Goal: Information Seeking & Learning: Find specific fact

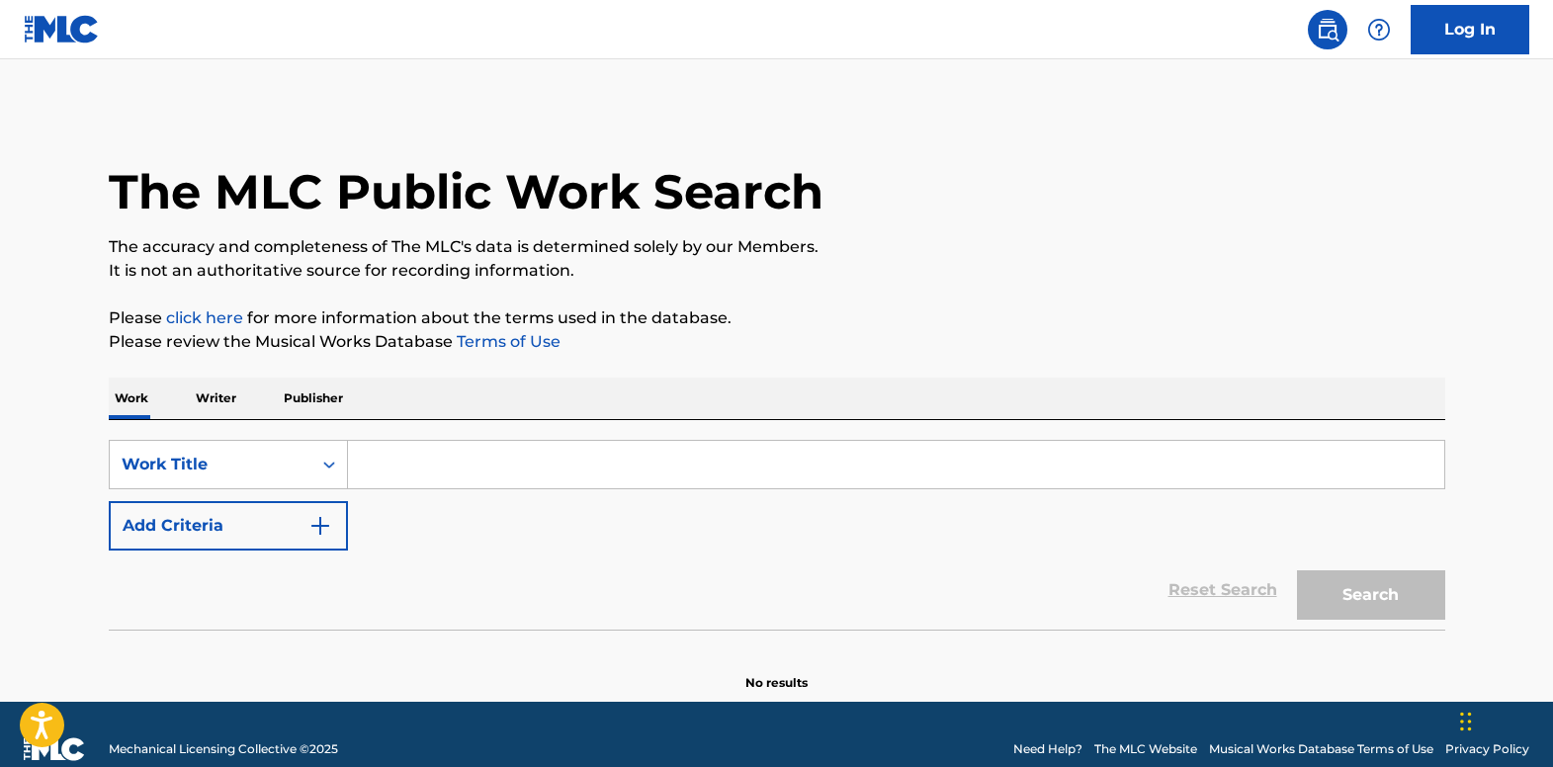
click at [422, 473] on input "Search Form" at bounding box center [896, 464] width 1096 height 47
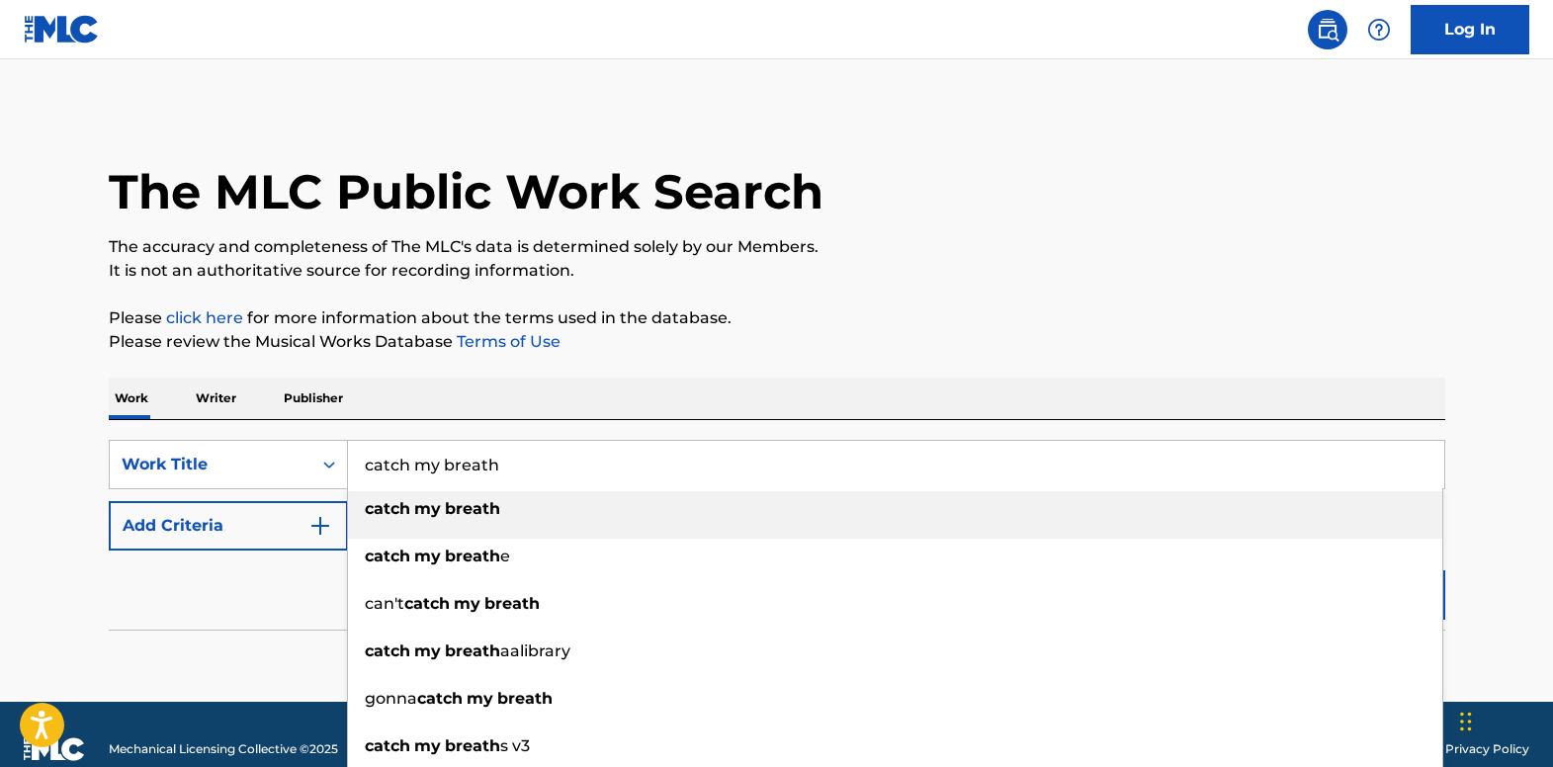
type input "catch my breath"
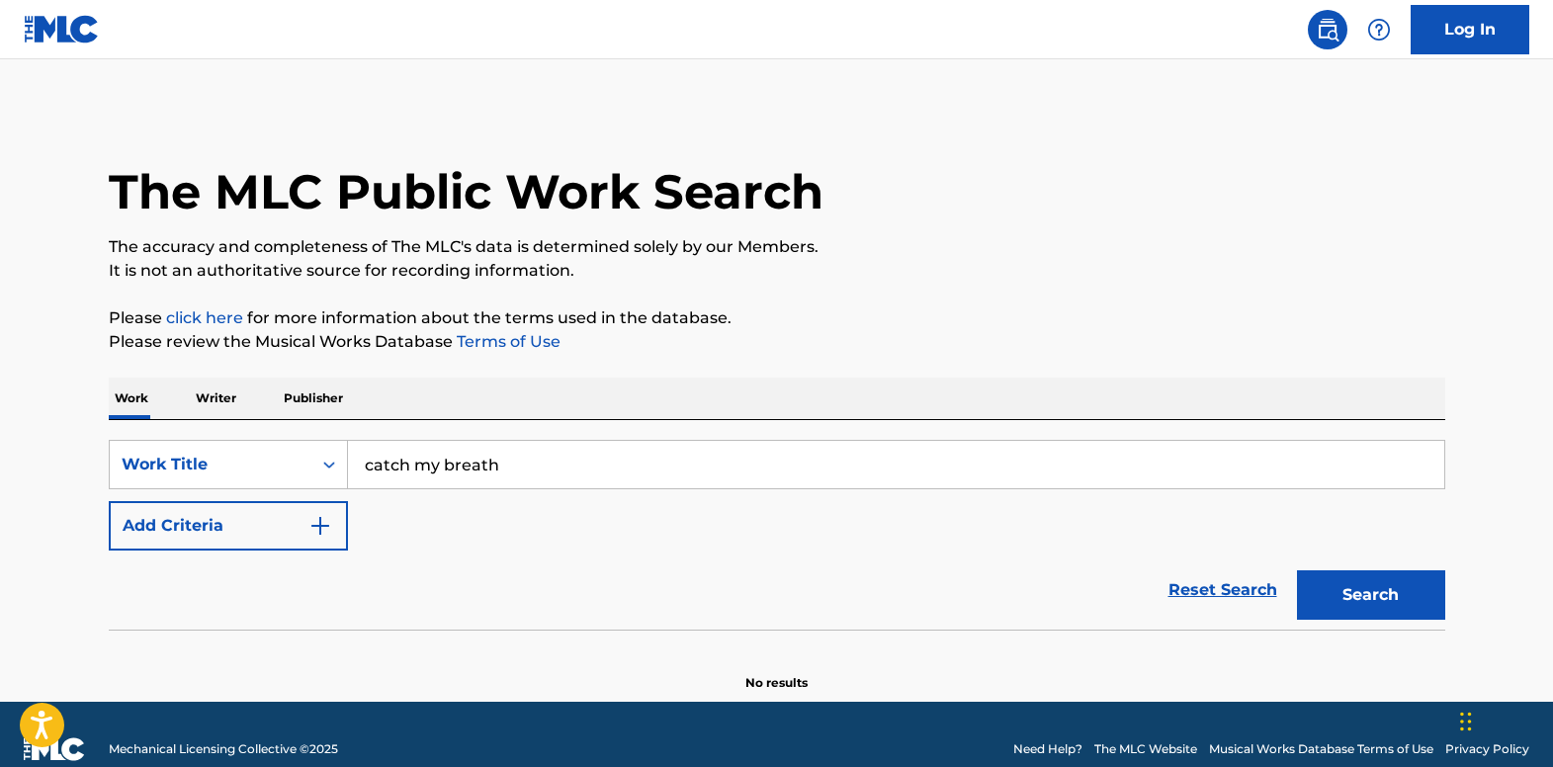
click at [315, 529] on img "Search Form" at bounding box center [320, 526] width 24 height 24
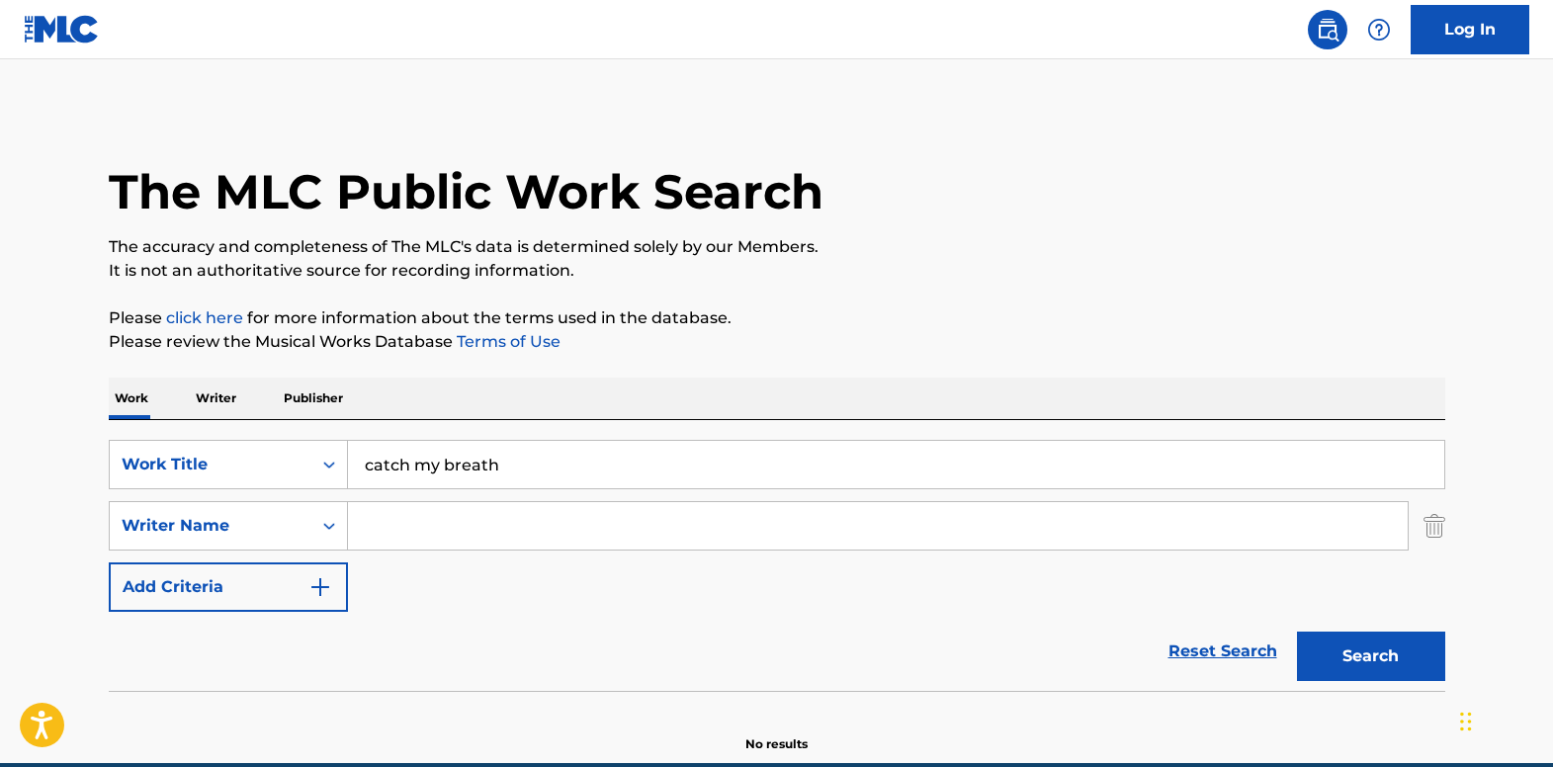
click at [390, 517] on input "Search Form" at bounding box center [878, 525] width 1060 height 47
click at [692, 518] on input "Search Form" at bounding box center [878, 525] width 1060 height 47
type input "o'day"
click at [1297, 632] on button "Search" at bounding box center [1371, 656] width 148 height 49
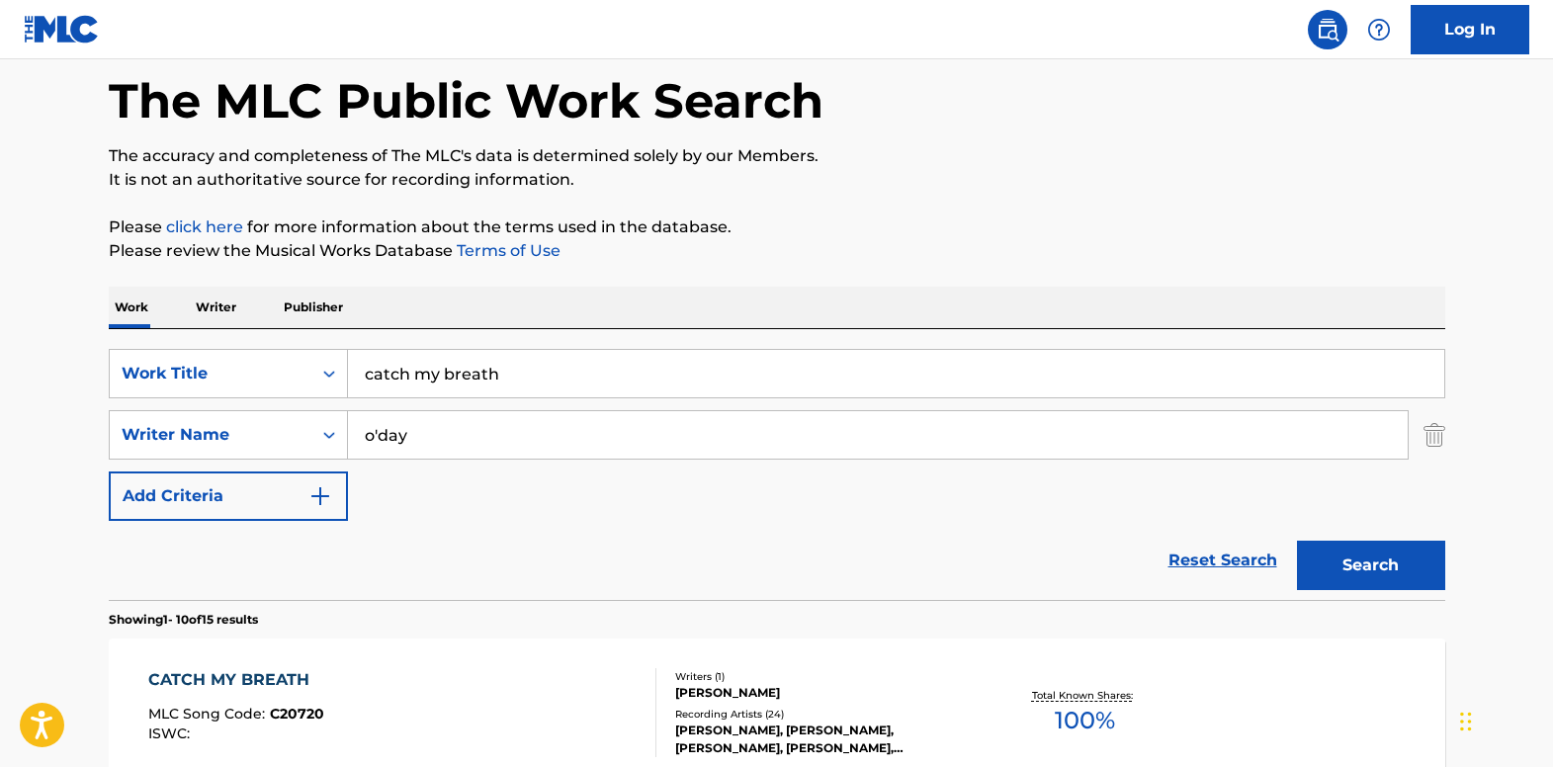
scroll to position [198, 0]
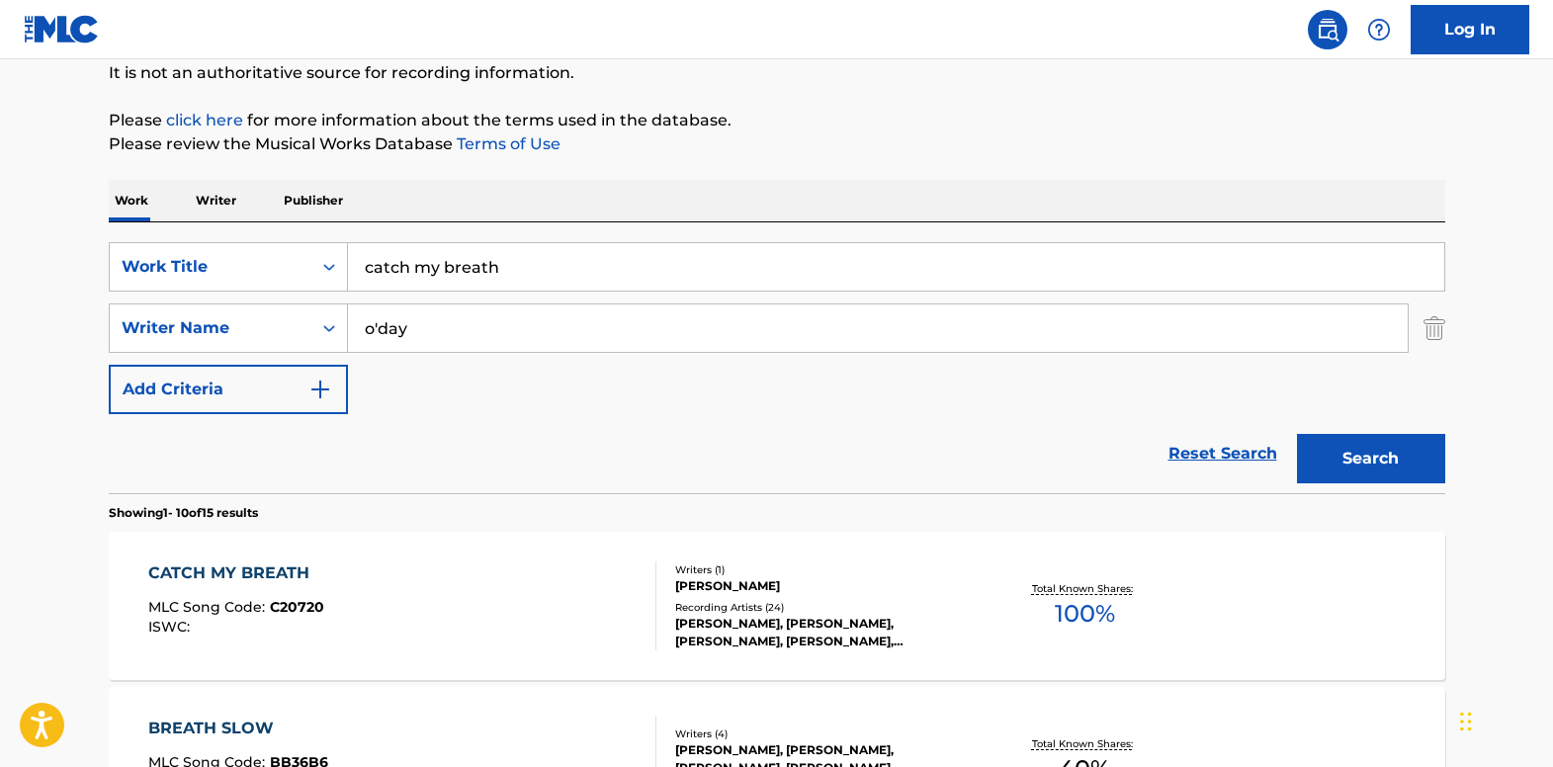
click at [199, 578] on div "CATCH MY BREATH" at bounding box center [236, 574] width 176 height 24
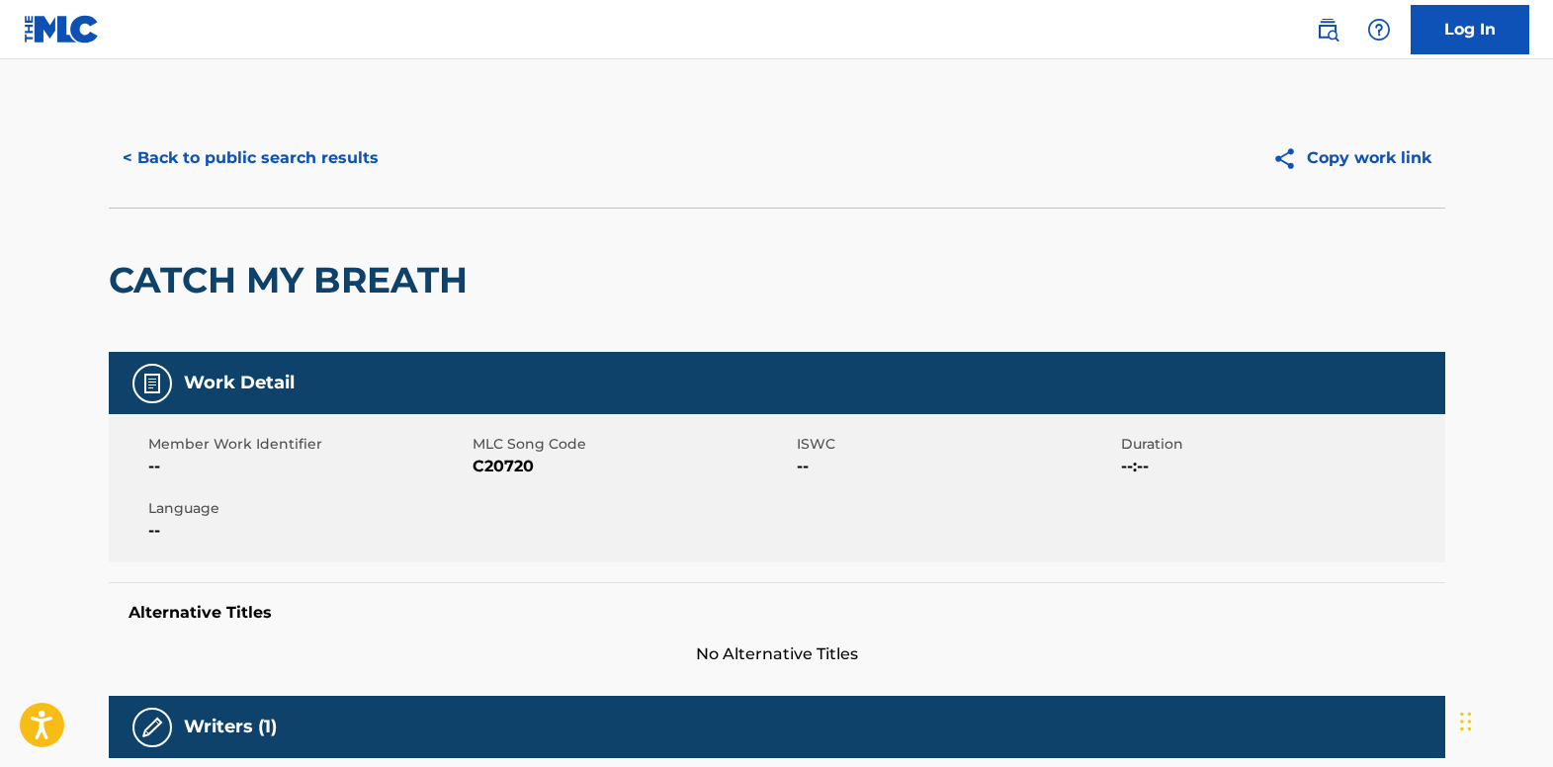
click at [176, 155] on button "< Back to public search results" at bounding box center [251, 157] width 284 height 49
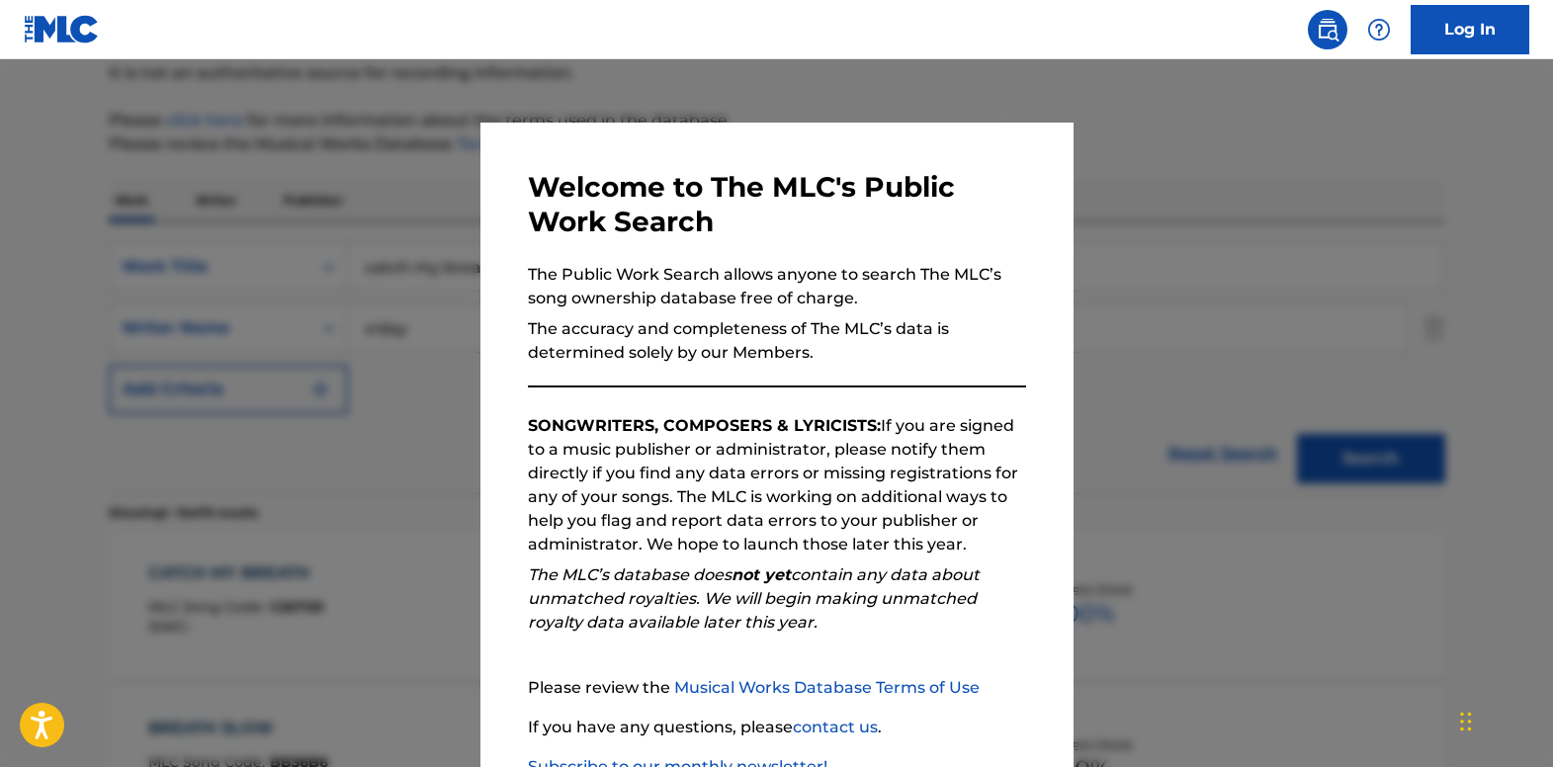
click at [82, 105] on div at bounding box center [776, 442] width 1553 height 767
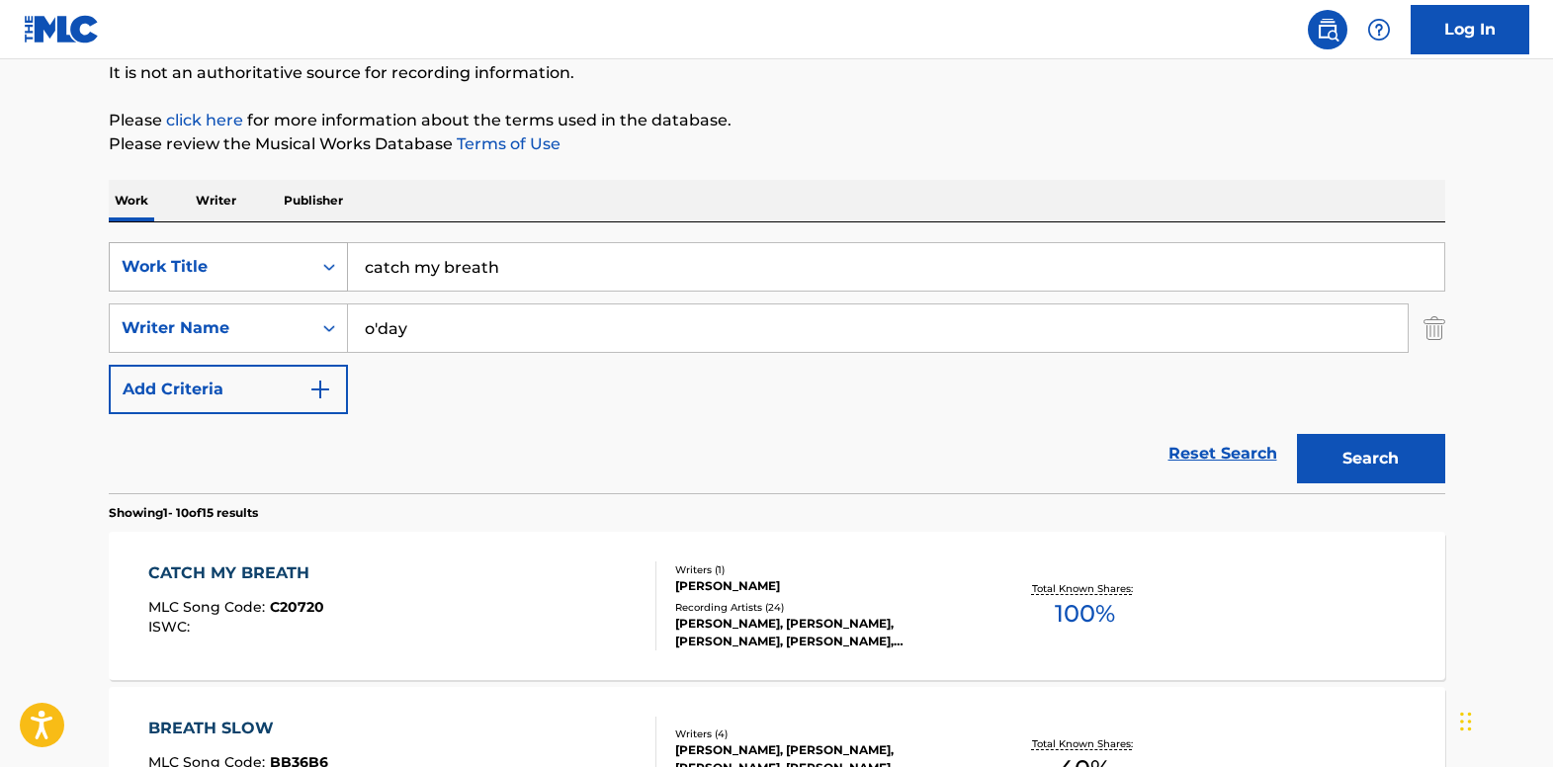
drag, startPoint x: 448, startPoint y: 268, endPoint x: 308, endPoint y: 268, distance: 139.4
click at [308, 268] on div "SearchWithCriteria701e5c05-f5fb-43bc-aeef-52a8eaabeb83 Work Title catch my brea…" at bounding box center [777, 266] width 1337 height 49
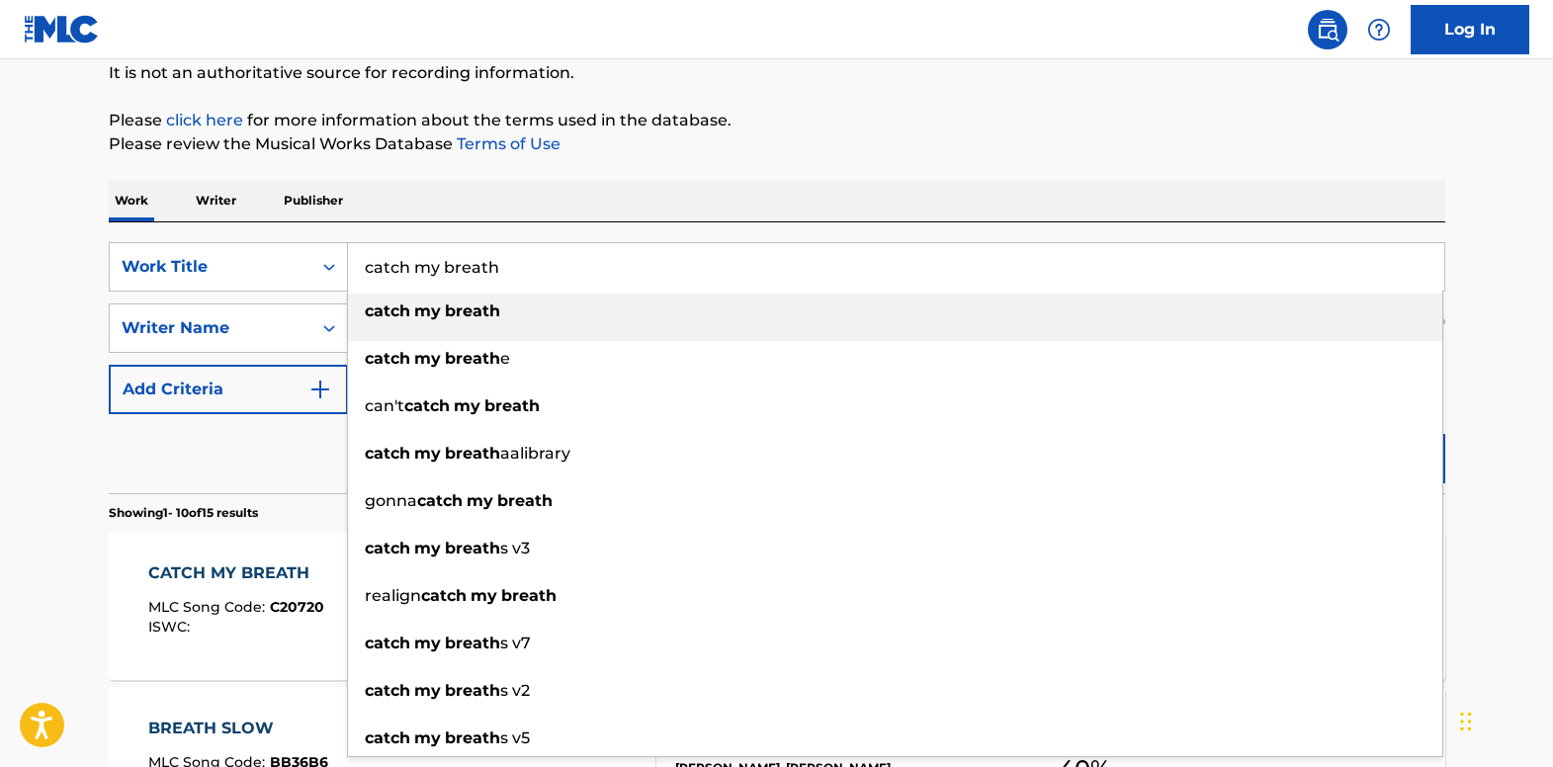
paste input "Rest Easy (In My Love)"
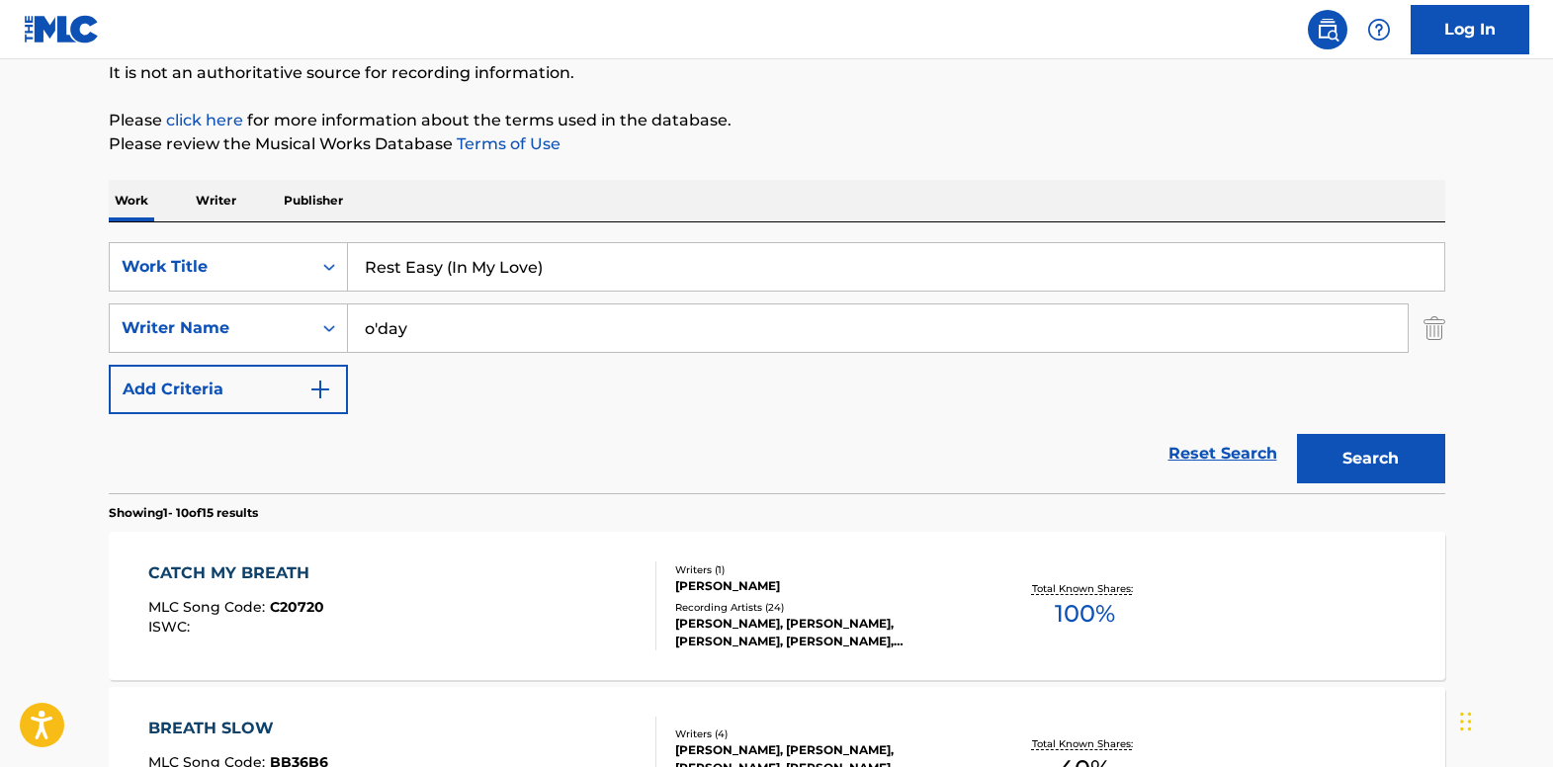
type input "Rest Easy (In My Love)"
drag, startPoint x: 432, startPoint y: 334, endPoint x: 118, endPoint y: 319, distance: 314.8
click at [118, 319] on div "SearchWithCriteria4abb999f-3160-4323-b088-20ca2a41966c Writer Name o'day" at bounding box center [777, 328] width 1337 height 49
click at [489, 331] on input "o'day" at bounding box center [878, 328] width 1060 height 47
type input "jones"
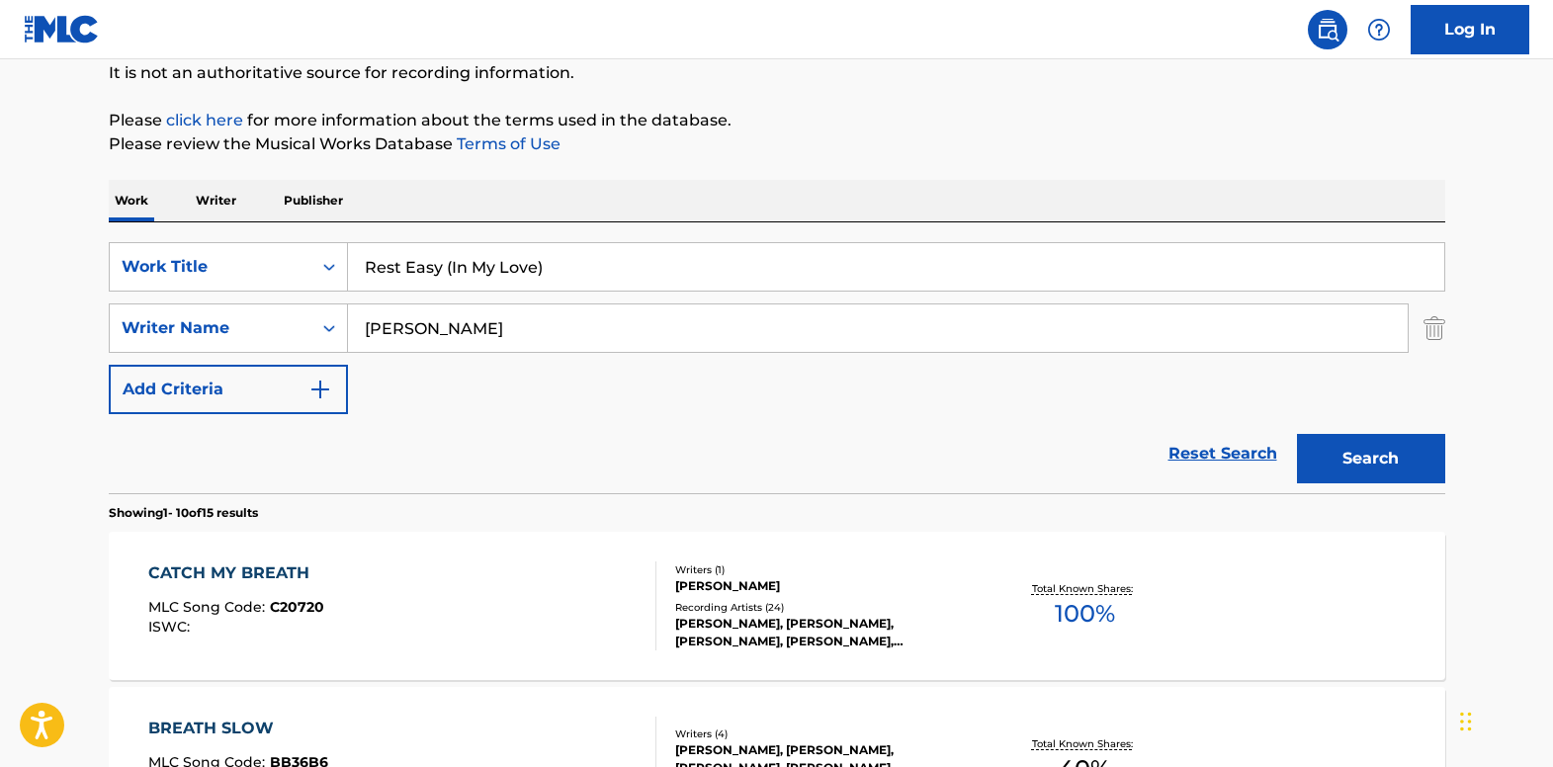
click at [1297, 434] on button "Search" at bounding box center [1371, 458] width 148 height 49
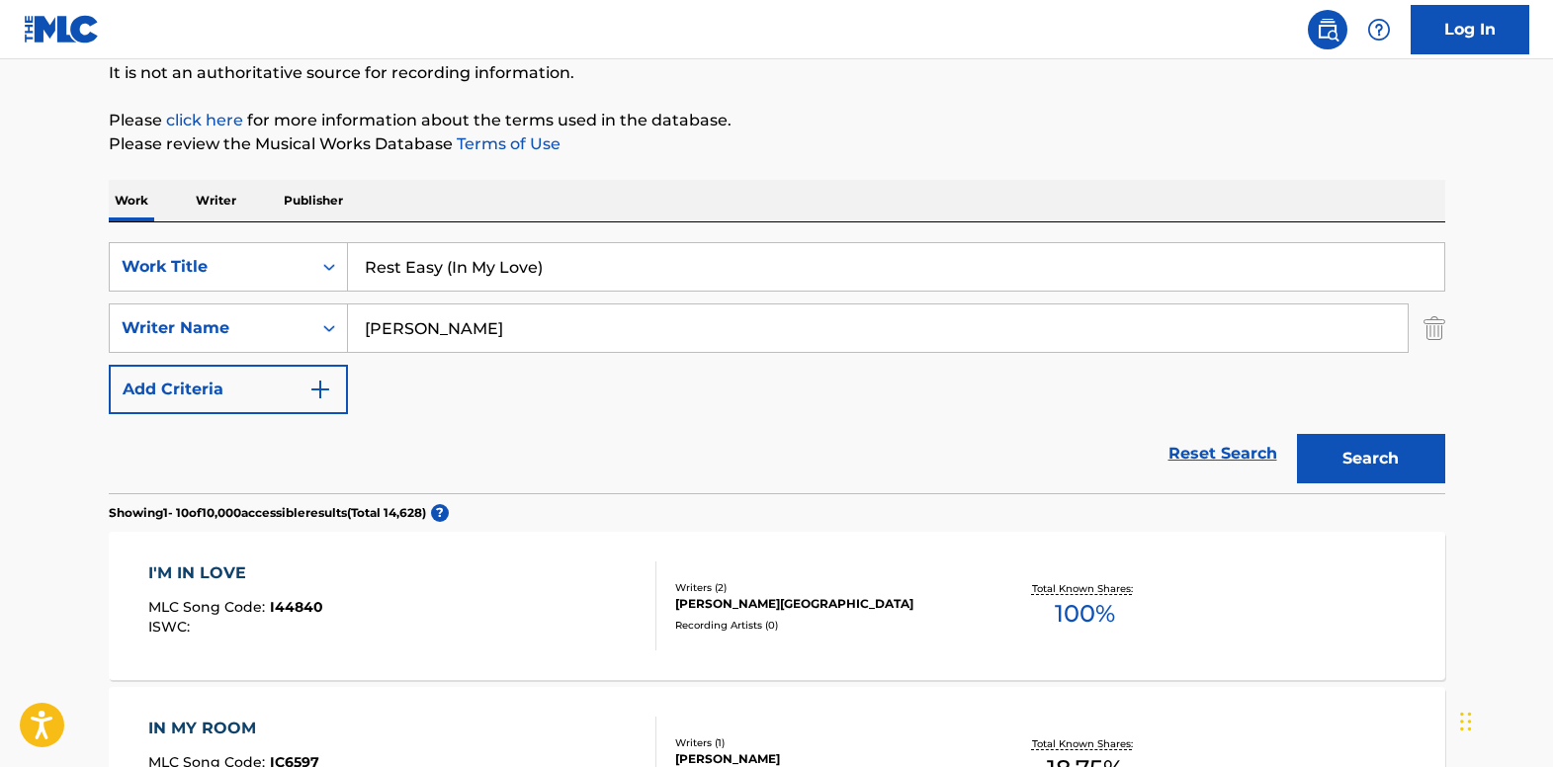
click at [581, 279] on input "Rest Easy (In My Love)" at bounding box center [896, 266] width 1096 height 47
click at [558, 258] on input "Rest Easy (In My Love)" at bounding box center [896, 266] width 1096 height 47
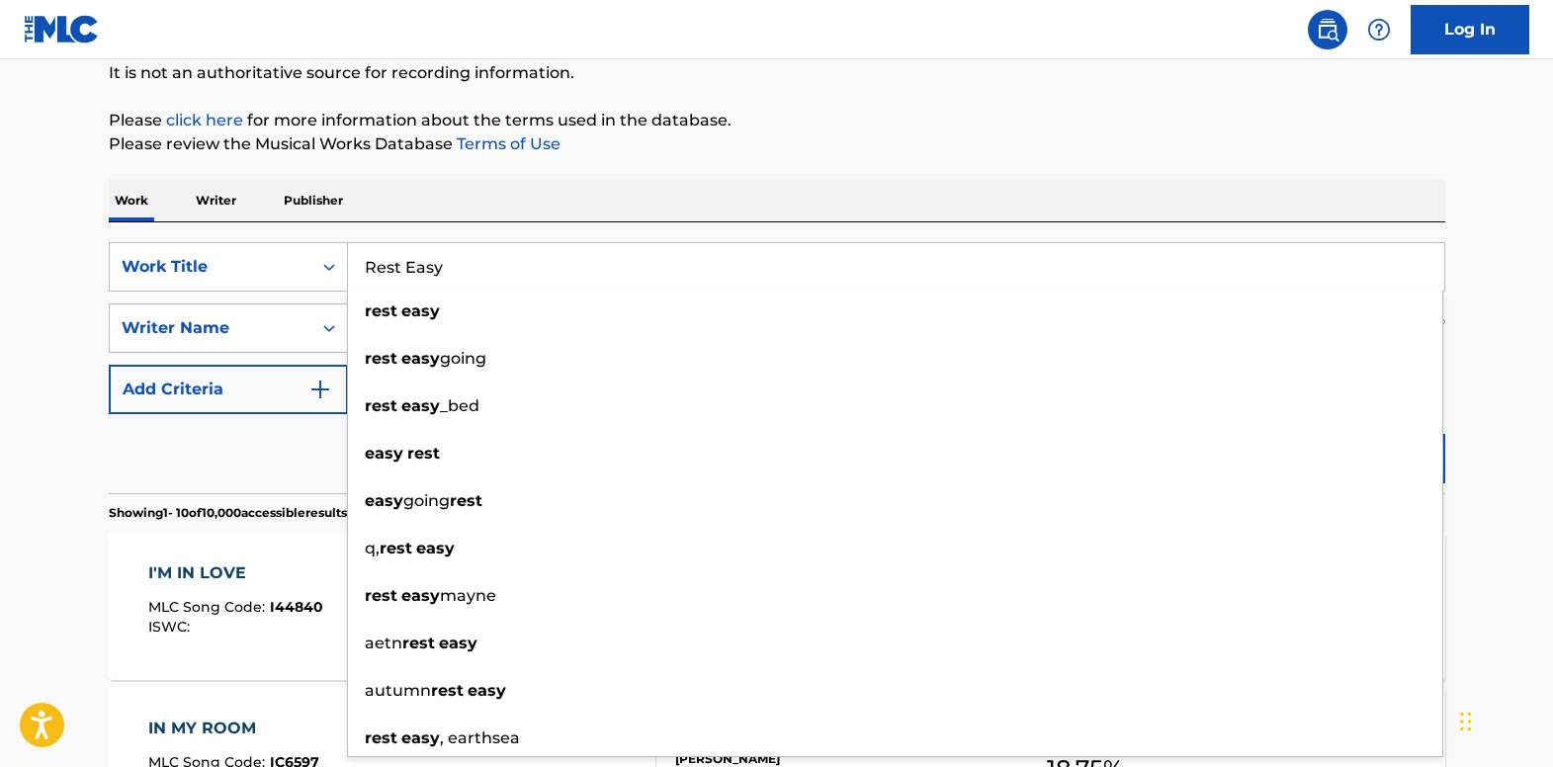
type input "Rest Easy"
click at [1320, 124] on p "Please click here for more information about the terms used in the database." at bounding box center [777, 121] width 1337 height 24
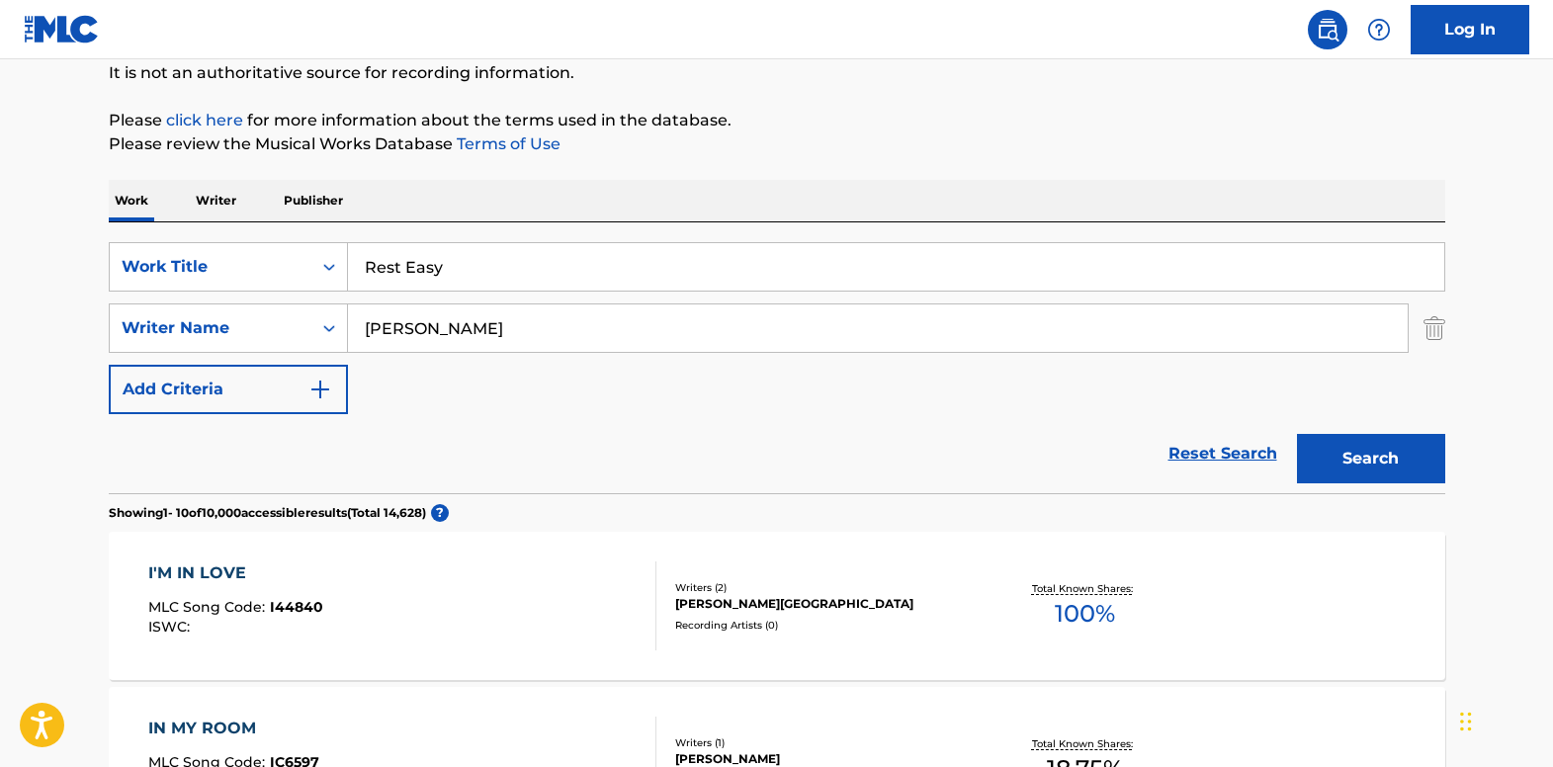
click at [1365, 444] on button "Search" at bounding box center [1371, 458] width 148 height 49
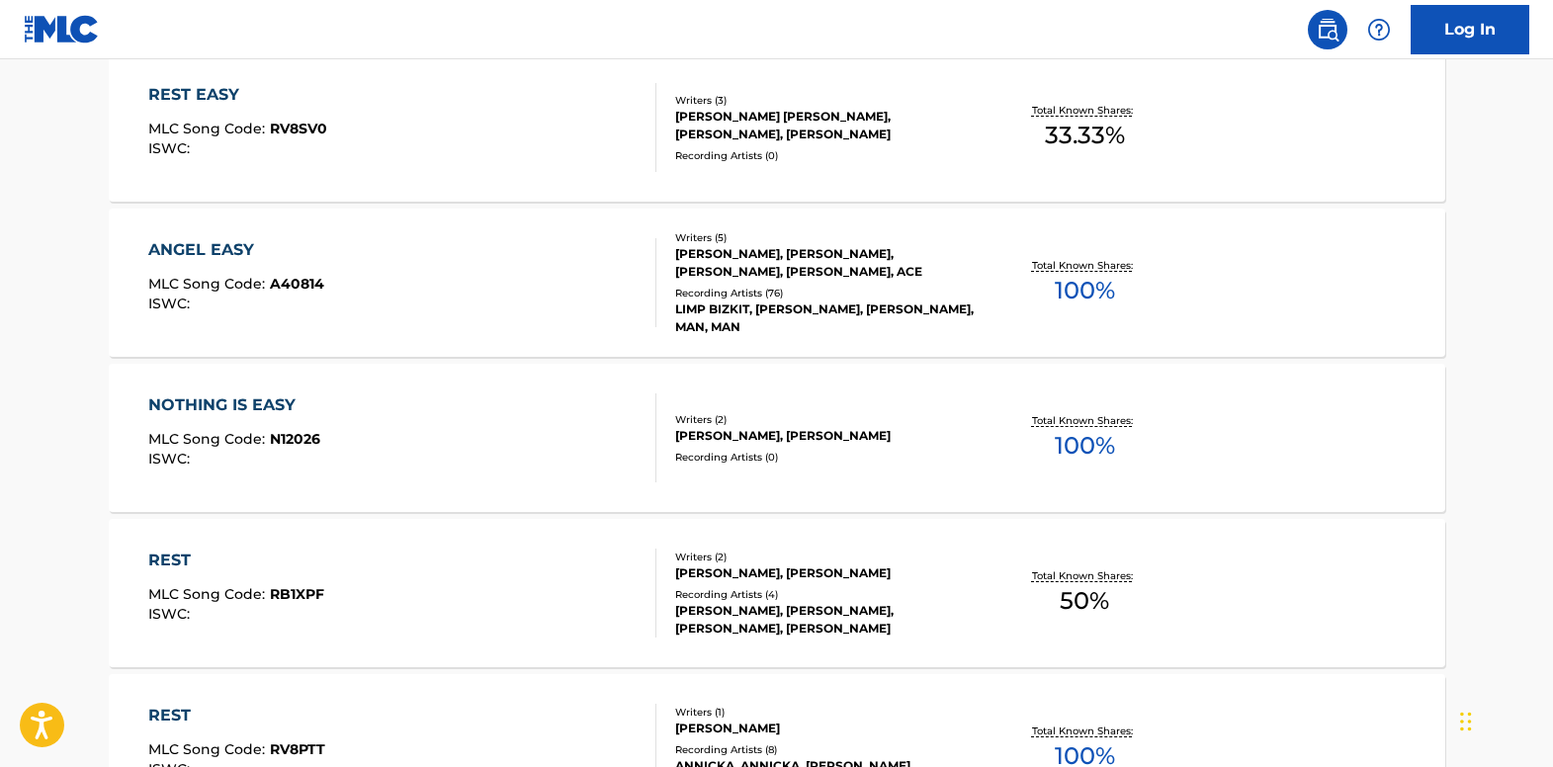
scroll to position [395, 0]
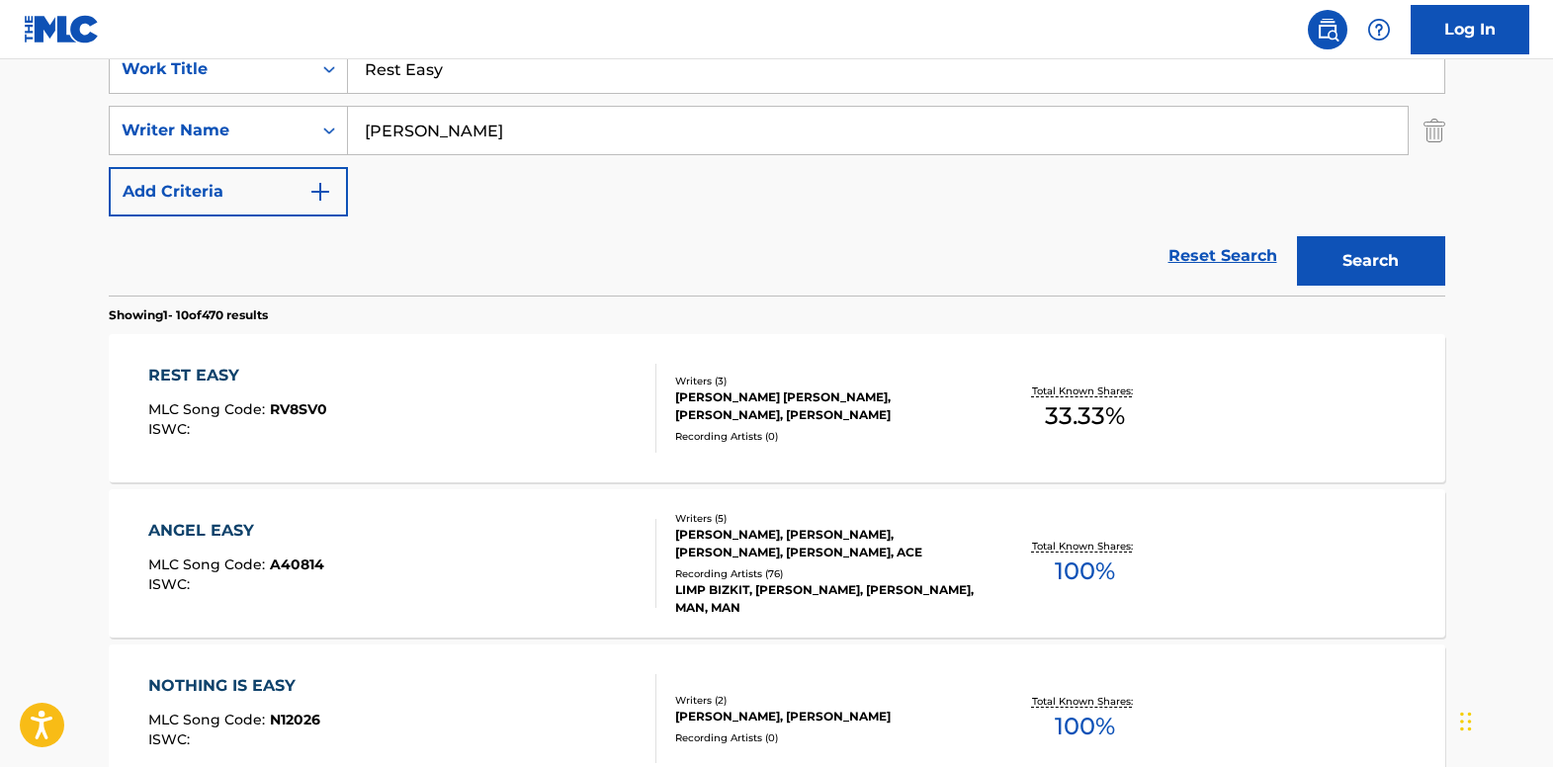
click at [191, 371] on div "REST EASY" at bounding box center [237, 376] width 179 height 24
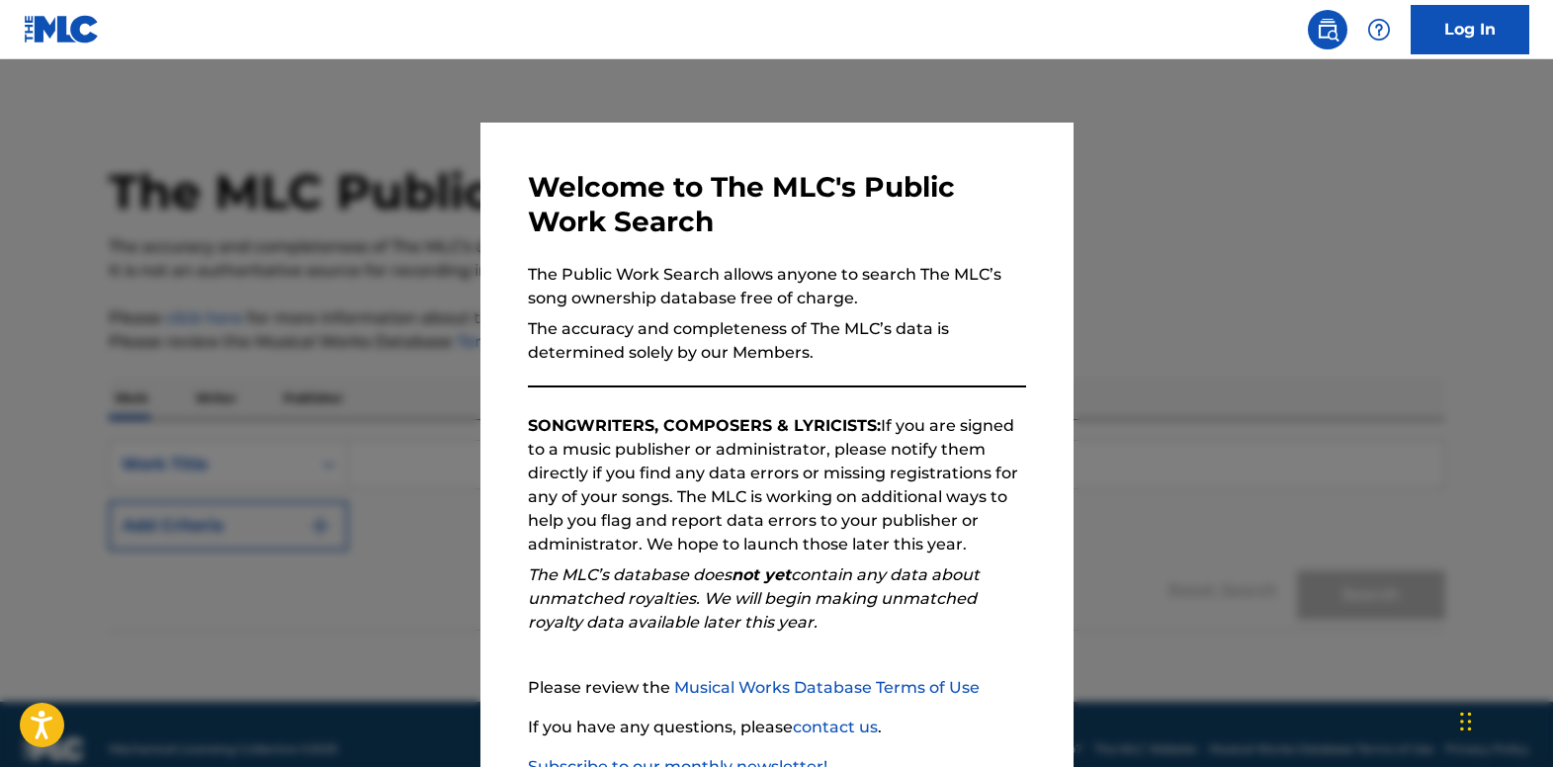
click at [386, 118] on div at bounding box center [776, 442] width 1553 height 767
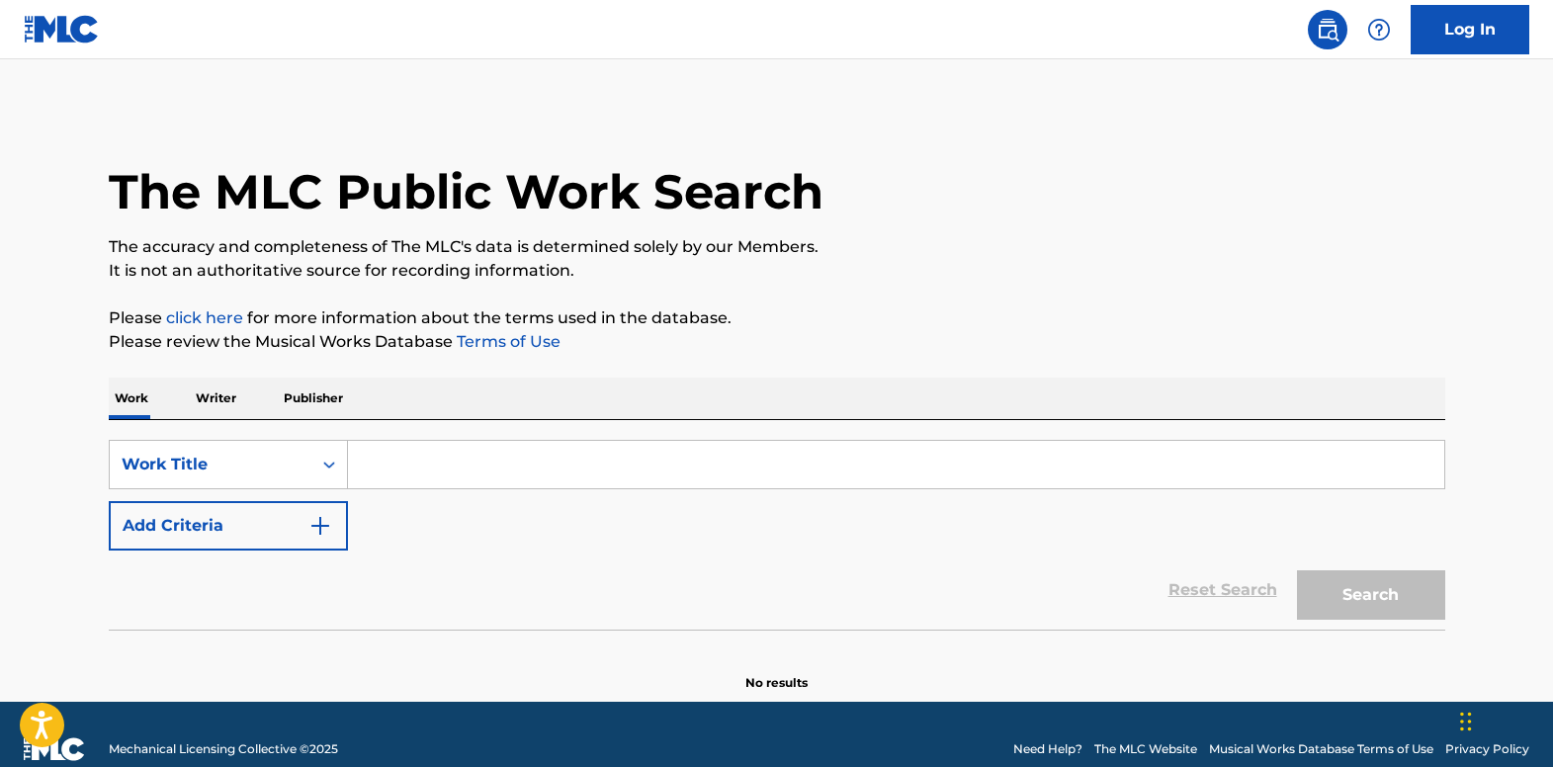
click at [464, 449] on input "Search Form" at bounding box center [896, 464] width 1096 height 47
paste input "Bring All Your Heartaches To Me"
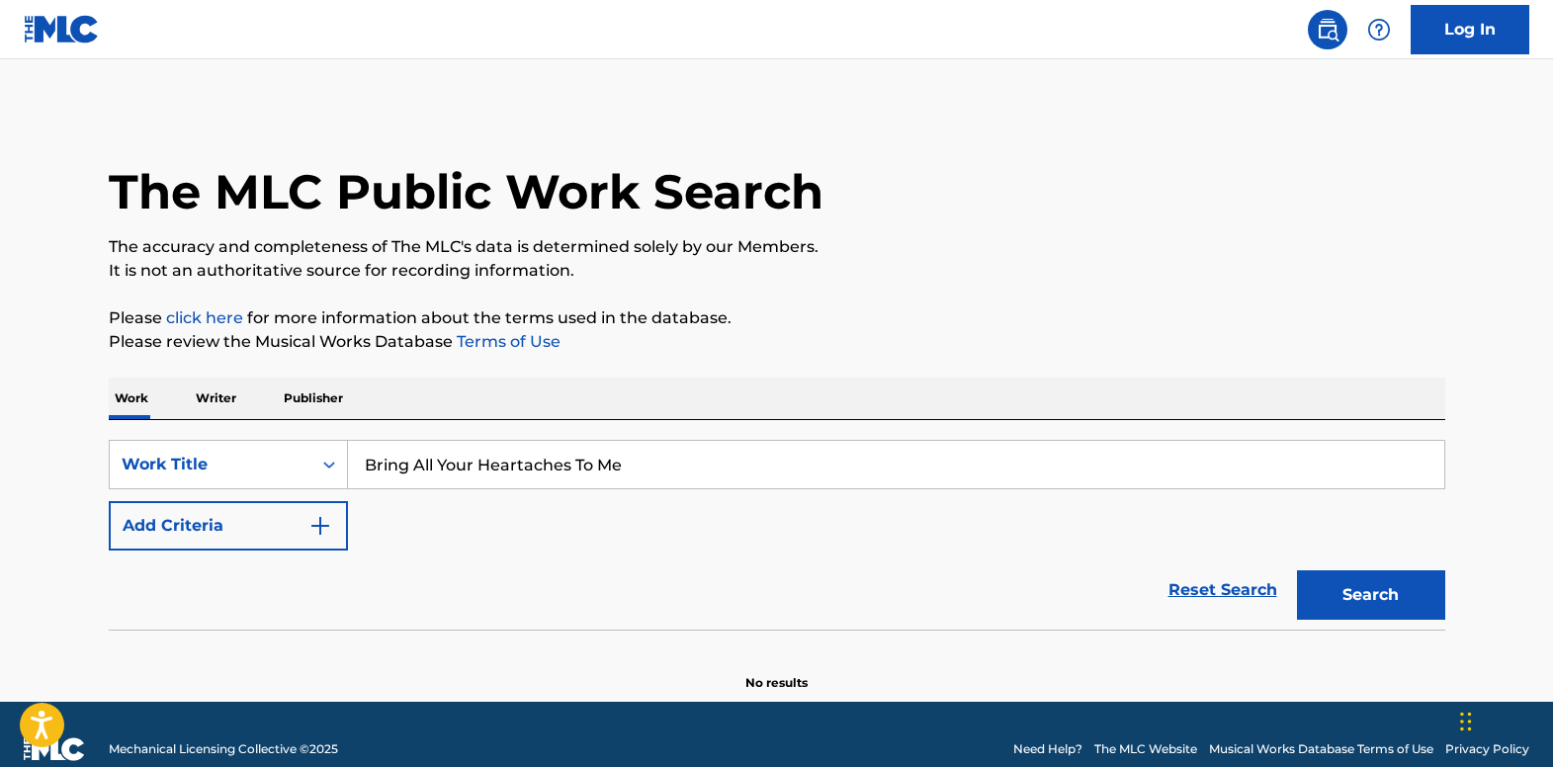
type input "Bring All Your Heartaches To Me"
click at [1341, 588] on button "Search" at bounding box center [1371, 594] width 148 height 49
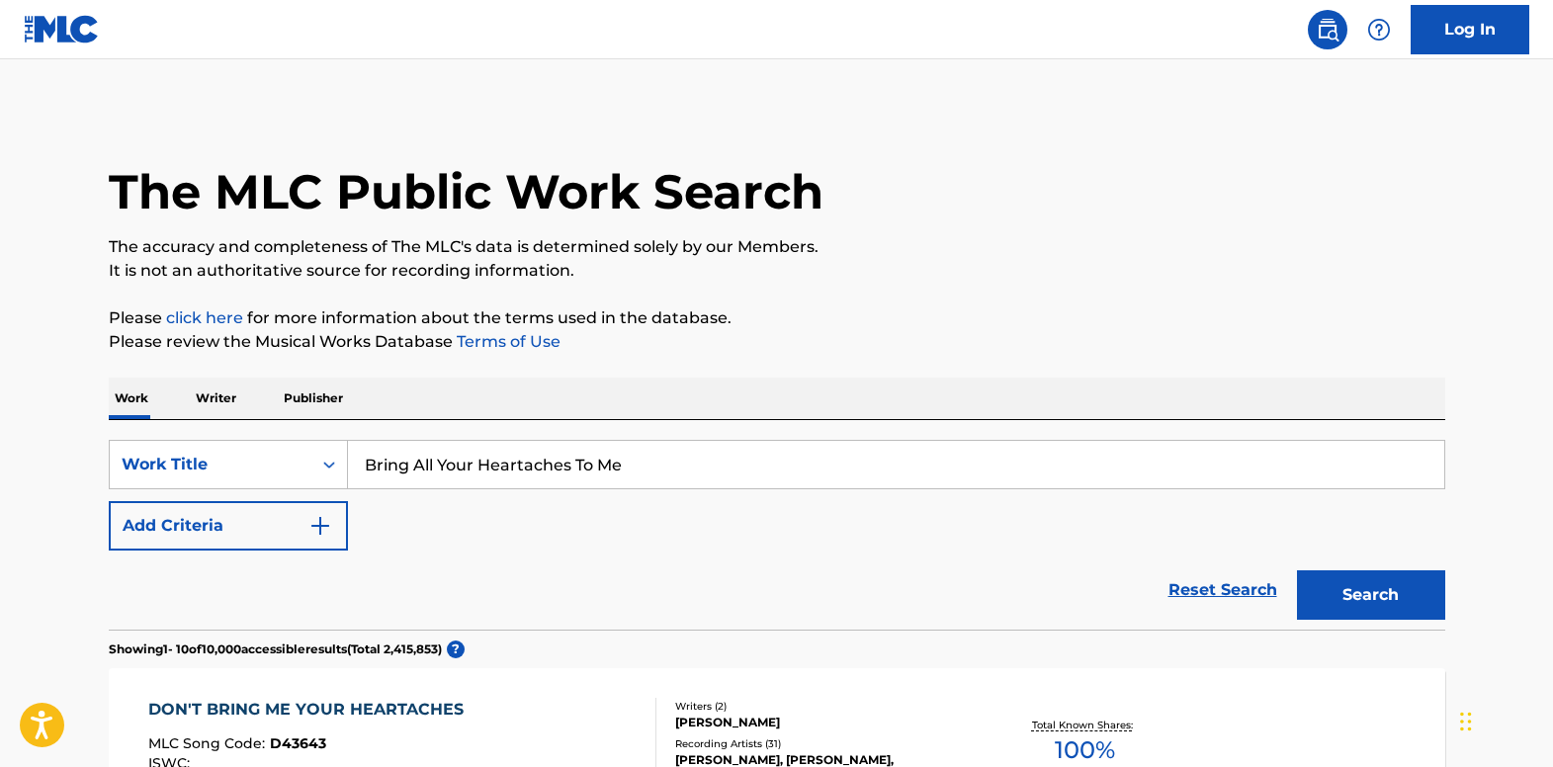
click at [329, 529] on img "Search Form" at bounding box center [320, 526] width 24 height 24
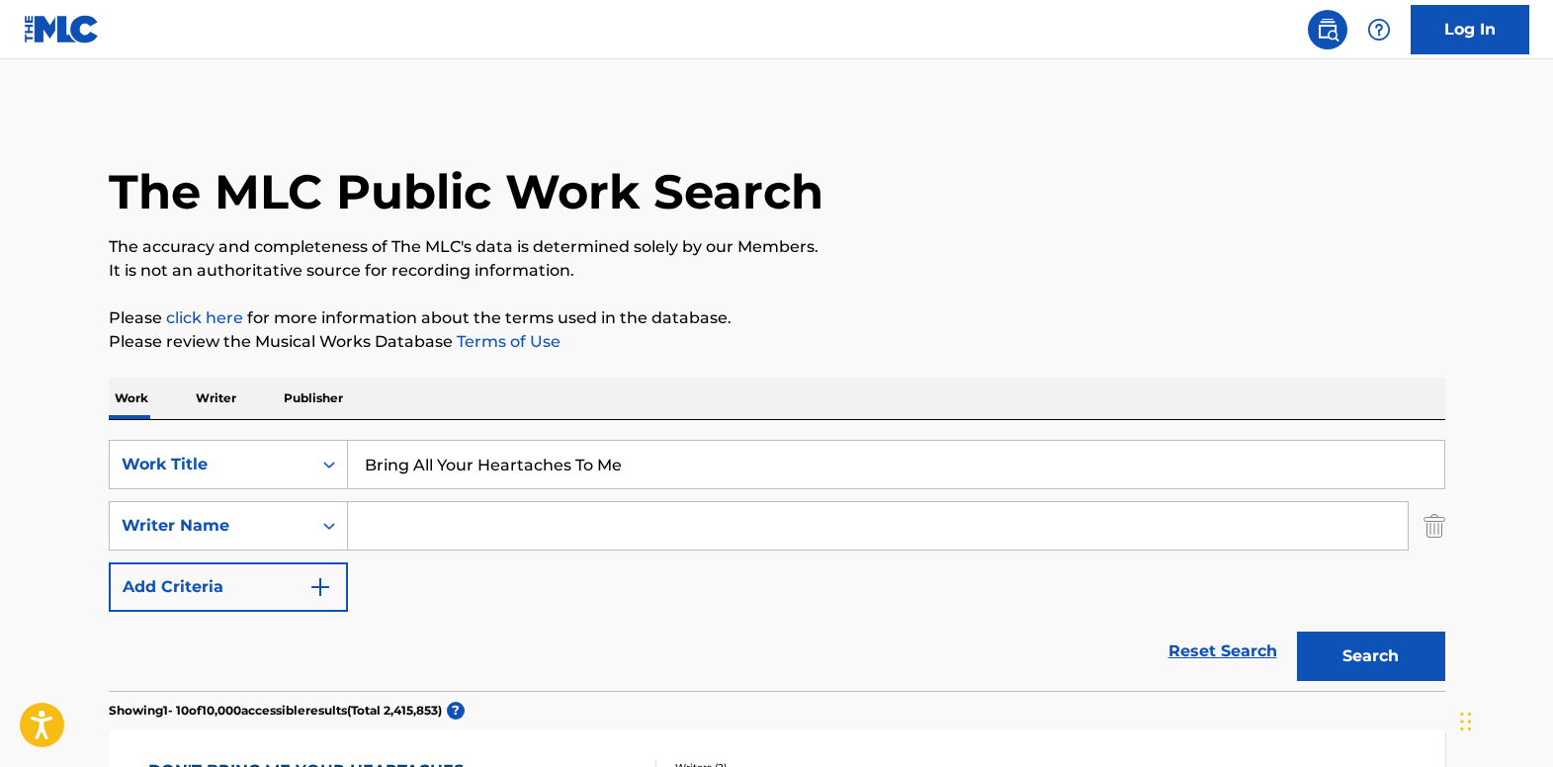
click at [416, 525] on input "Search Form" at bounding box center [878, 525] width 1060 height 47
click at [1297, 632] on button "Search" at bounding box center [1371, 656] width 148 height 49
drag, startPoint x: 439, startPoint y: 522, endPoint x: 288, endPoint y: 516, distance: 151.4
click at [287, 517] on div "SearchWithCriteriab9dd416a-e0ff-47dd-8906-5f6de55edf15 Writer Name caswell" at bounding box center [777, 525] width 1337 height 49
type input "lowery"
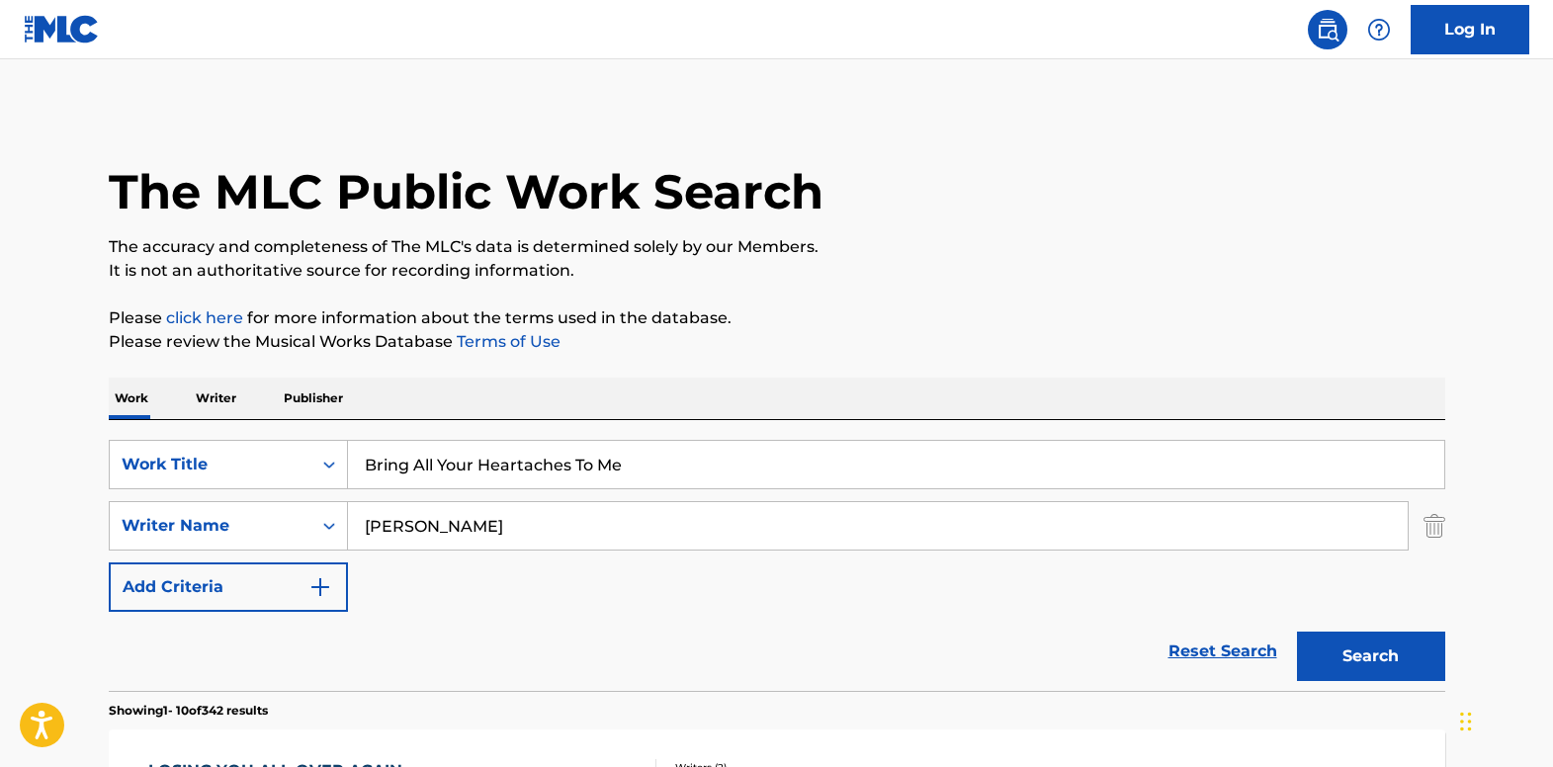
click at [1367, 662] on button "Search" at bounding box center [1371, 656] width 148 height 49
click at [329, 458] on icon "Search Form" at bounding box center [329, 465] width 20 height 20
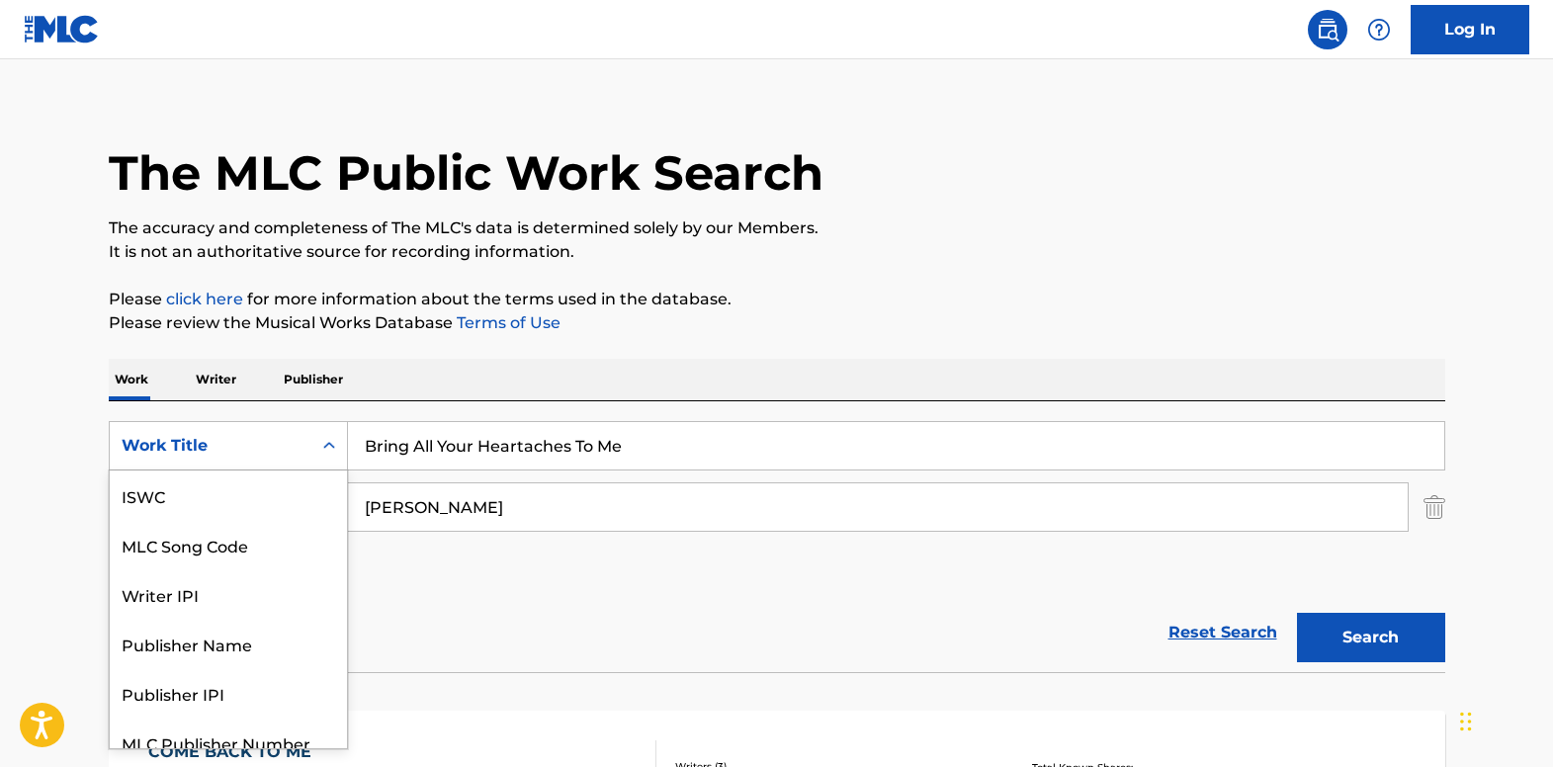
scroll to position [49, 0]
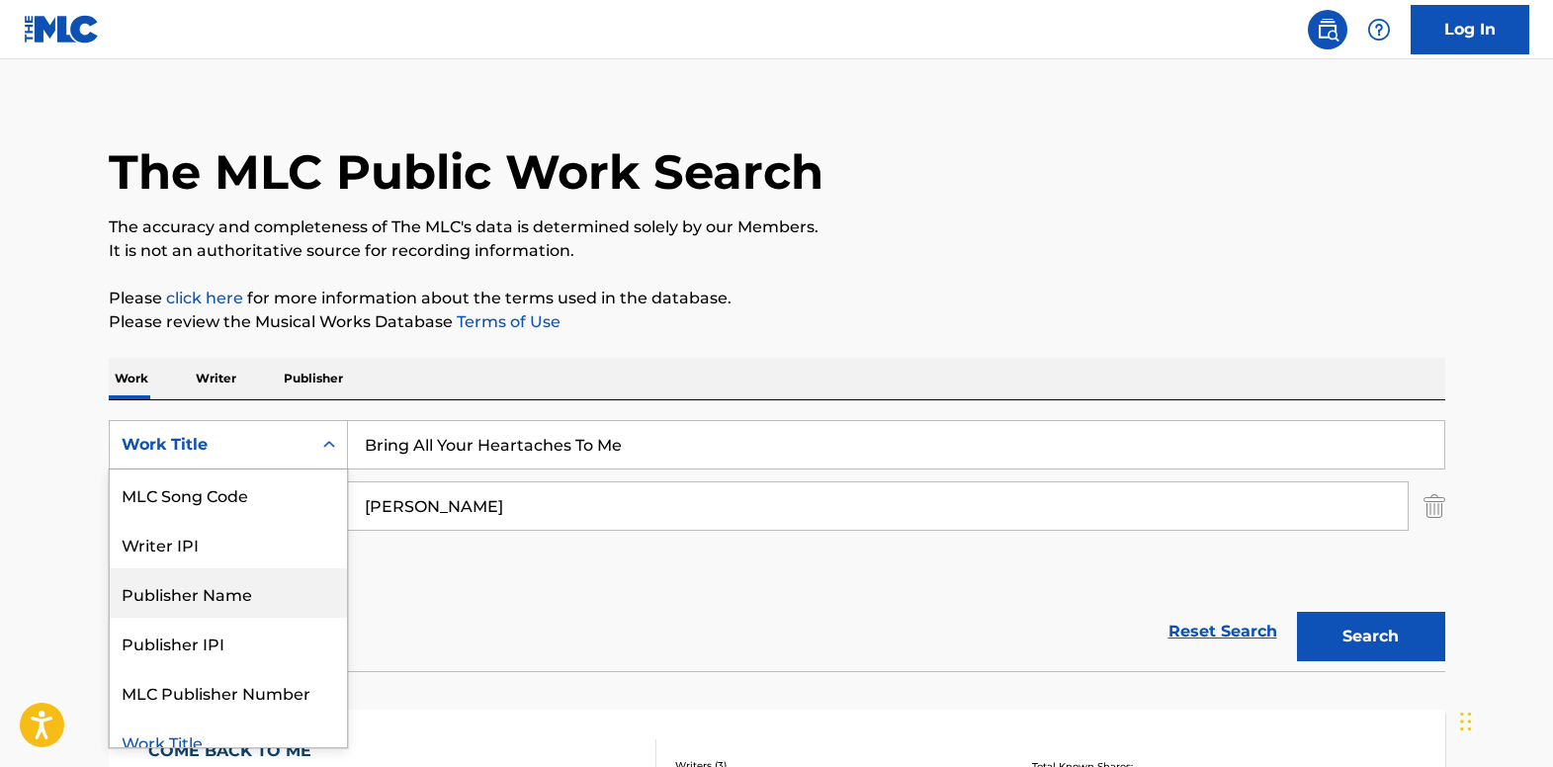
click at [312, 592] on div "Publisher Name" at bounding box center [228, 593] width 237 height 49
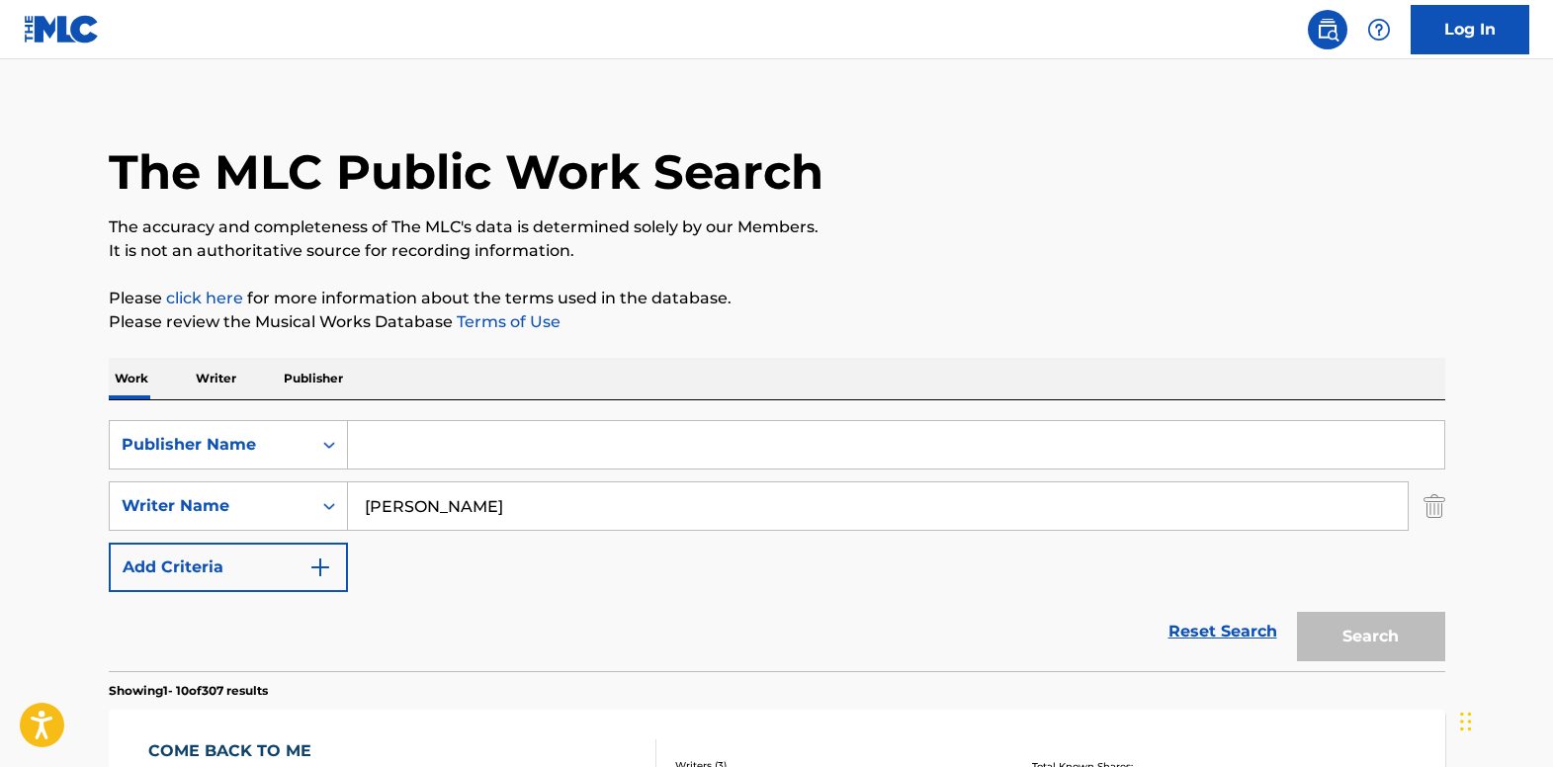
click at [464, 428] on input "Search Form" at bounding box center [896, 444] width 1096 height 47
type input "black sheep"
click at [1440, 508] on img "Search Form" at bounding box center [1435, 505] width 22 height 49
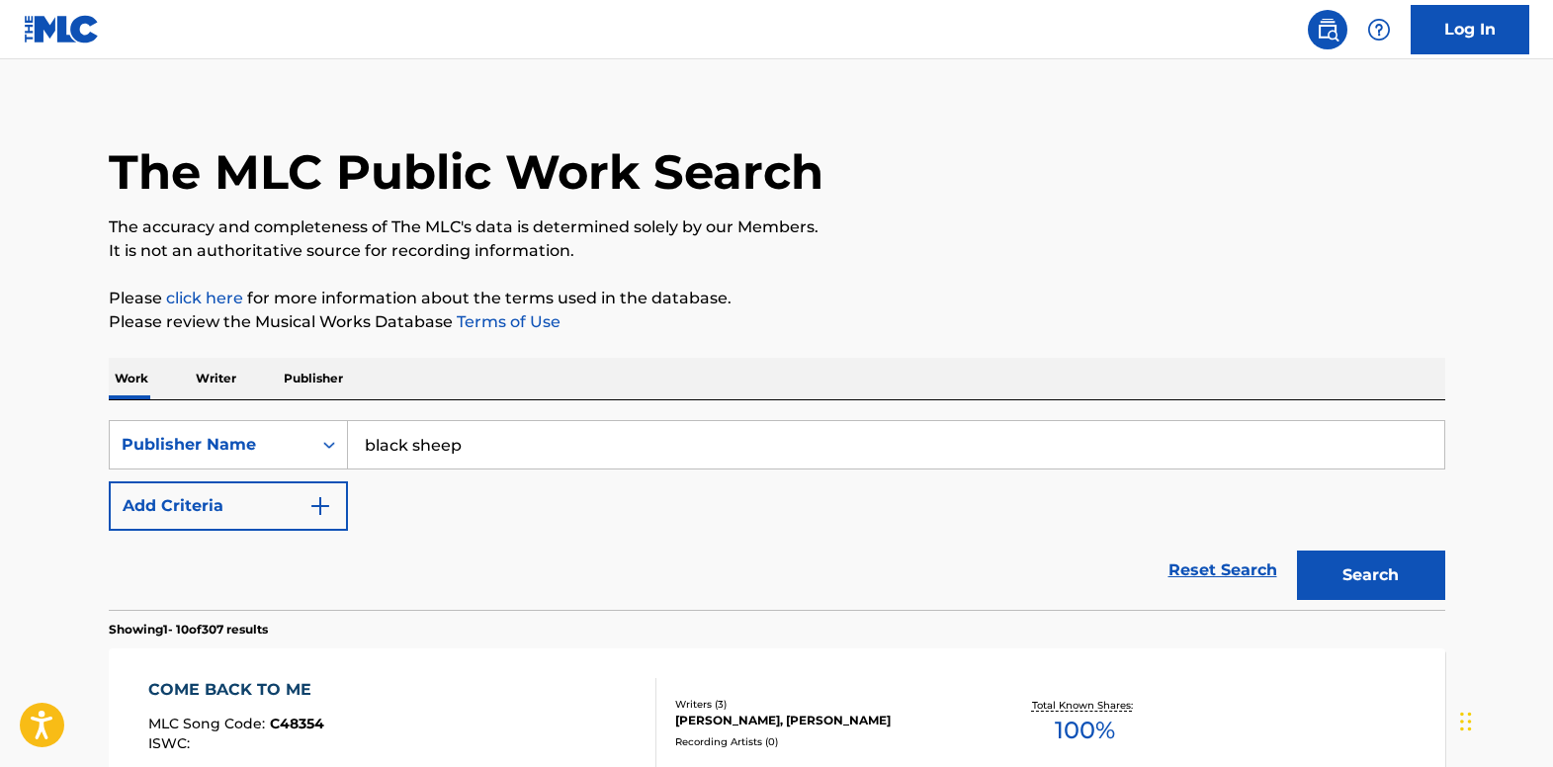
click at [1336, 570] on button "Search" at bounding box center [1371, 575] width 148 height 49
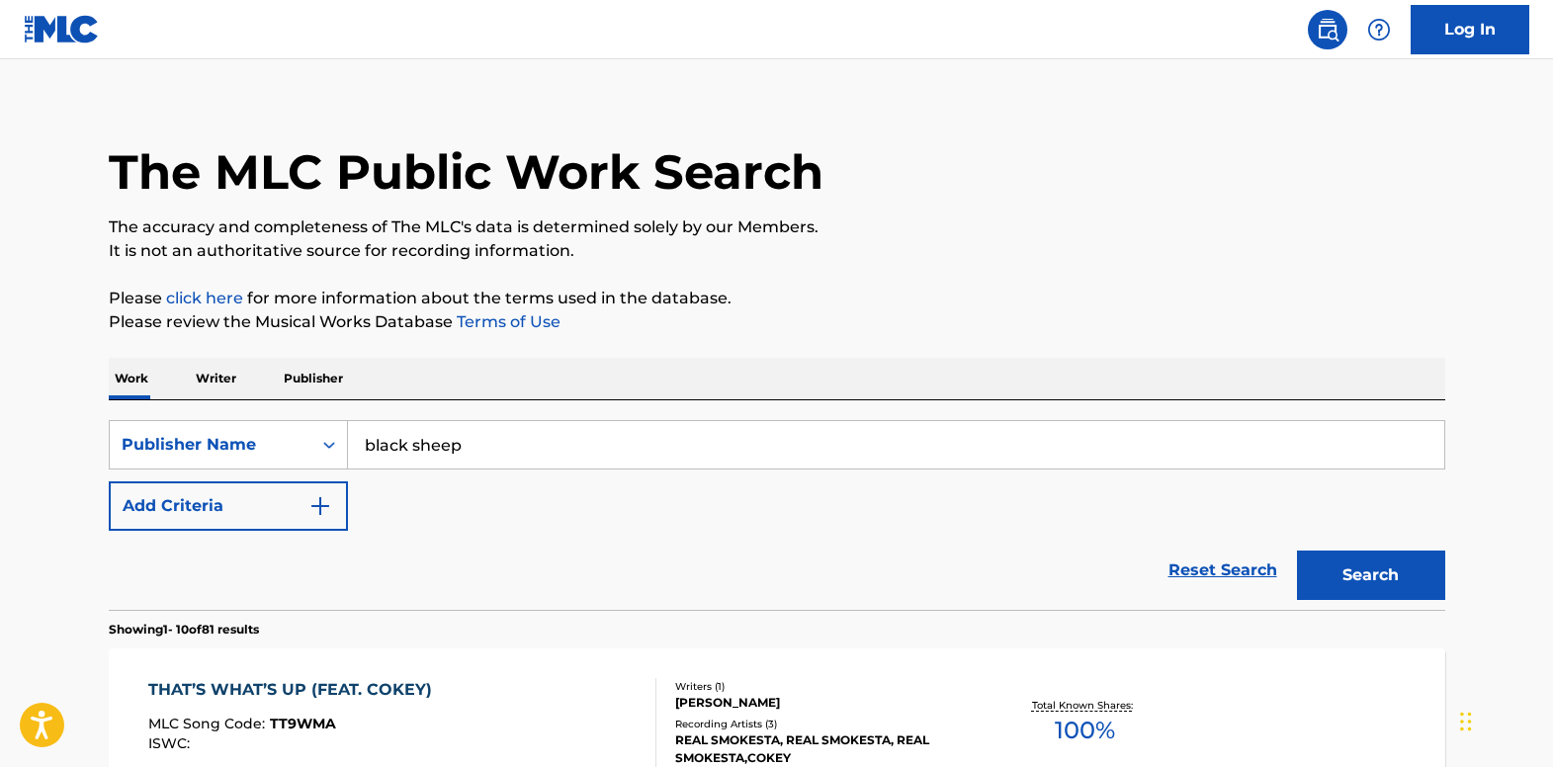
click at [272, 690] on div "THAT’S WHAT’S UP (FEAT. COKEY)" at bounding box center [295, 690] width 294 height 24
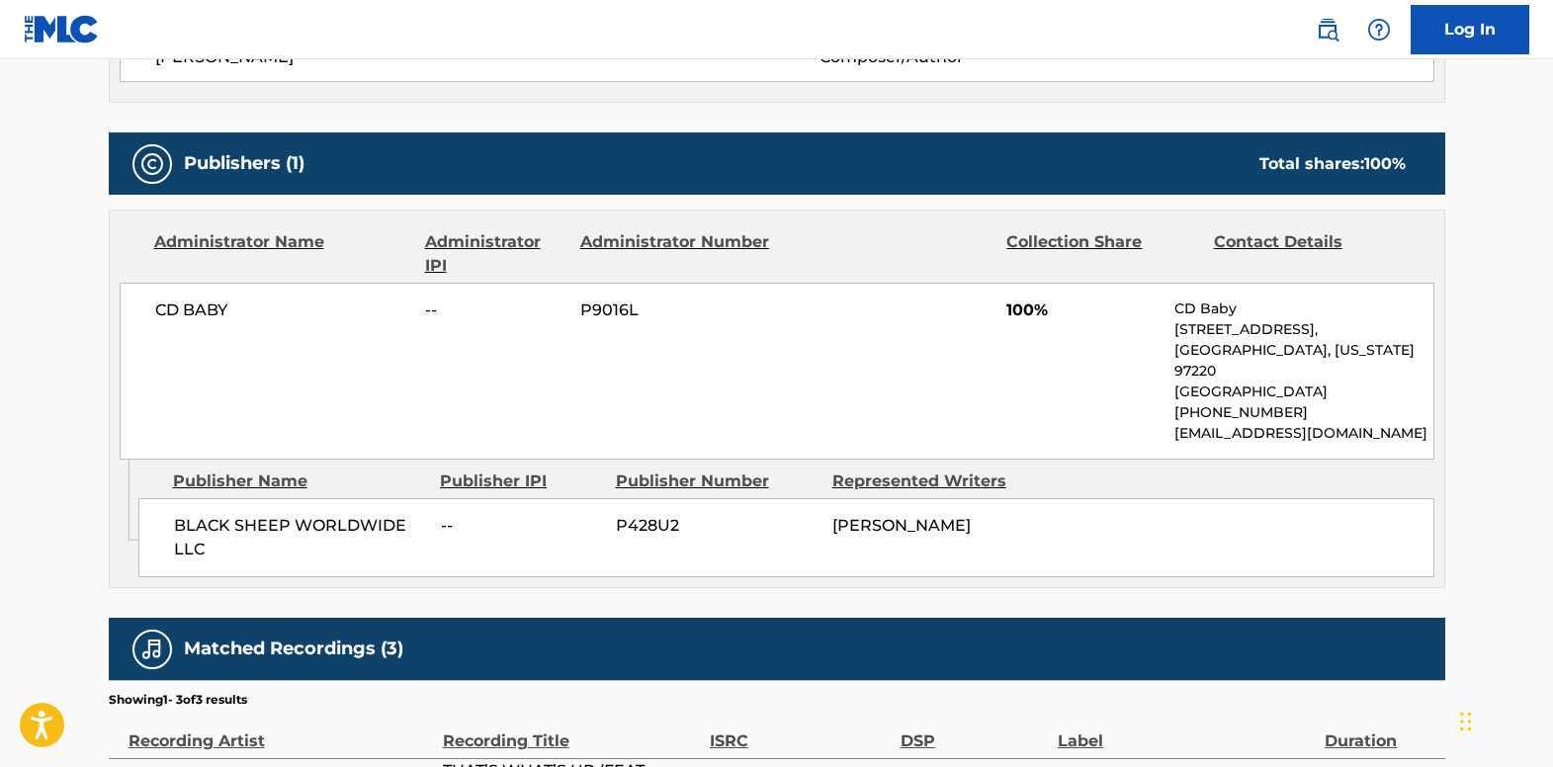
scroll to position [791, 0]
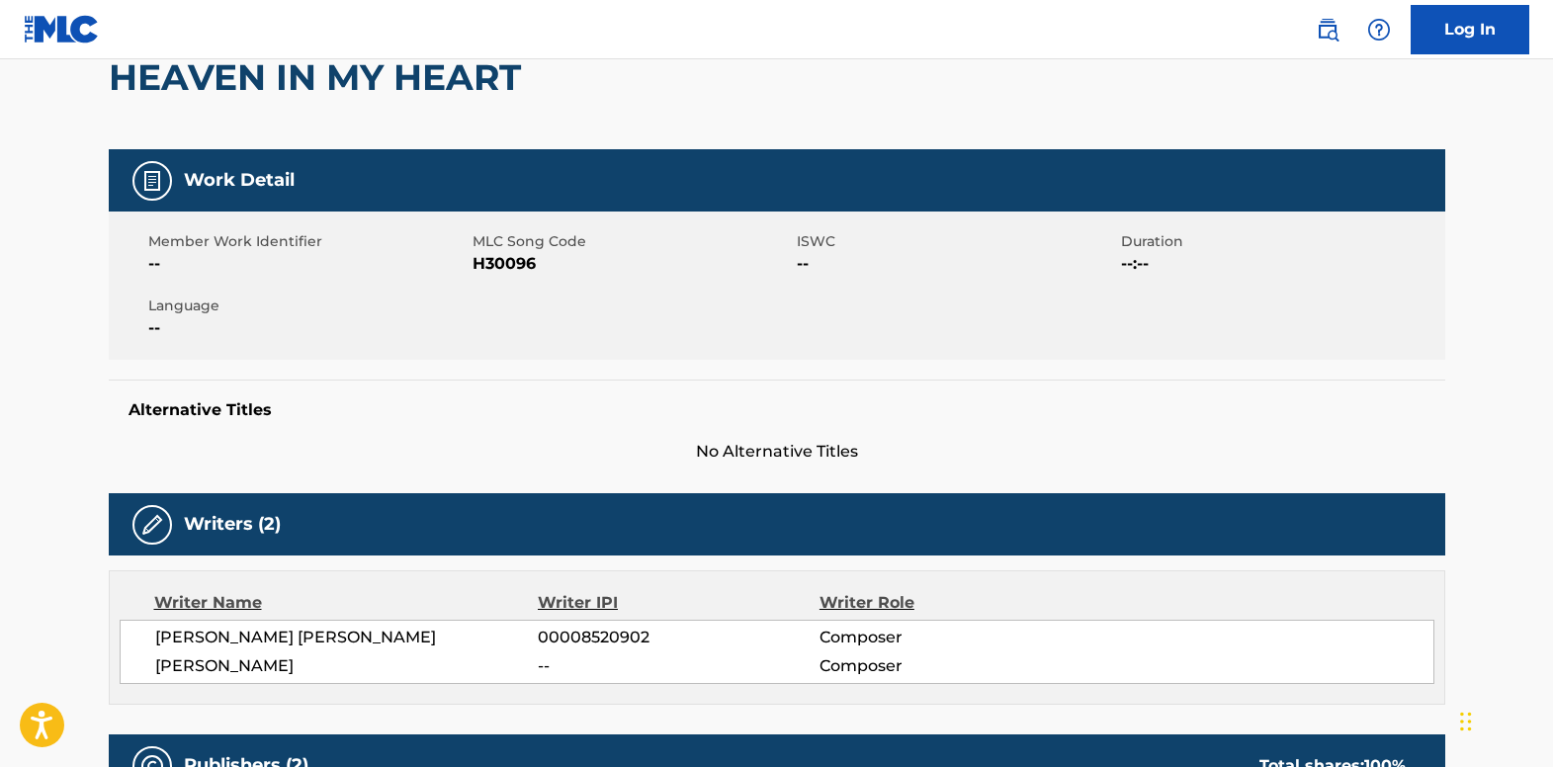
scroll to position [99, 0]
